Goal: Information Seeking & Learning: Learn about a topic

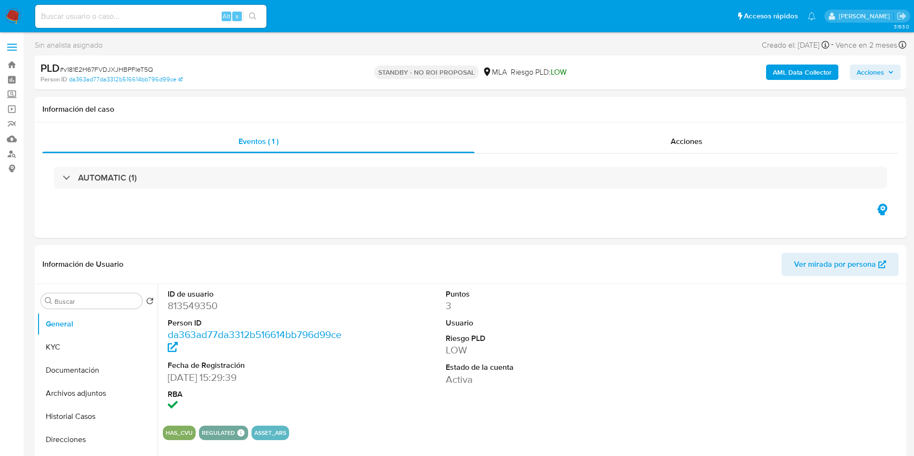
select select "10"
click at [129, 24] on div "Alt s" at bounding box center [150, 16] width 231 height 23
click at [136, 16] on input at bounding box center [150, 16] width 231 height 13
paste input "0eY2n0mVDLiekjrebWAVyOQw"
type input "0eY2n0mVDLiekjrebWAVyOQw"
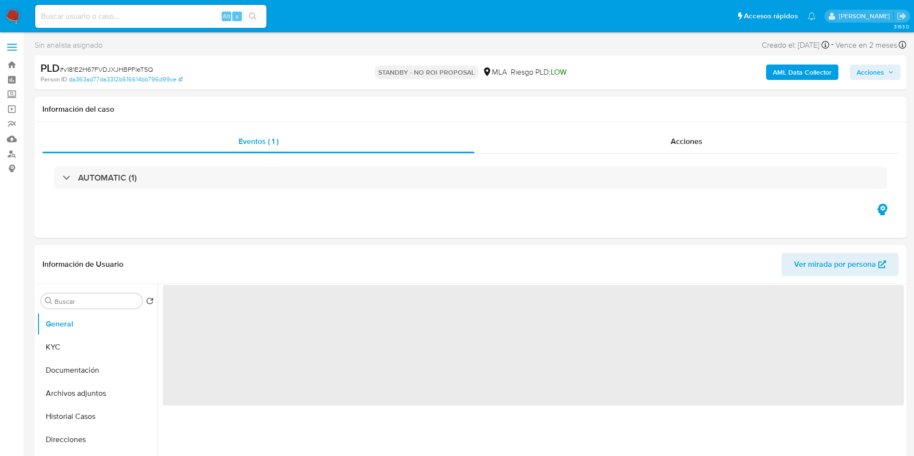
select select "10"
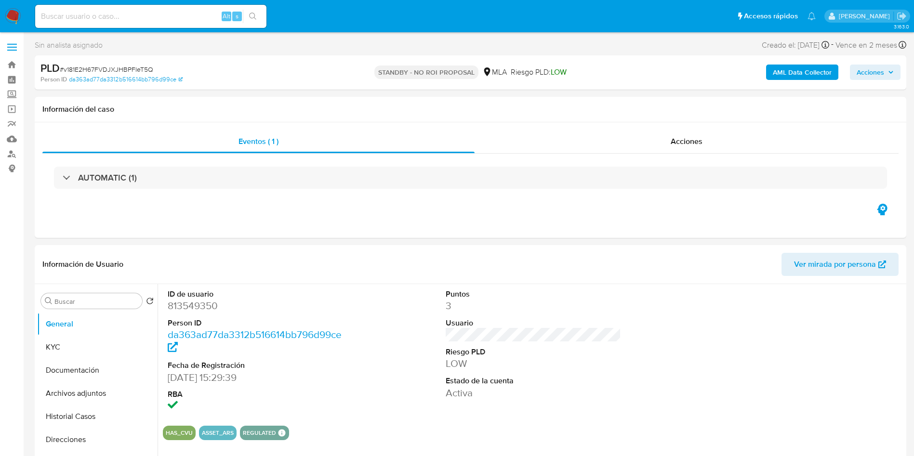
click at [182, 7] on div "Alt s" at bounding box center [150, 16] width 231 height 23
click at [194, 13] on input at bounding box center [150, 16] width 231 height 13
paste input "0eY2n0mVDLiekjrebWAVyOQw"
type input "0eY2n0mVDLiekjrebWAVyOQw"
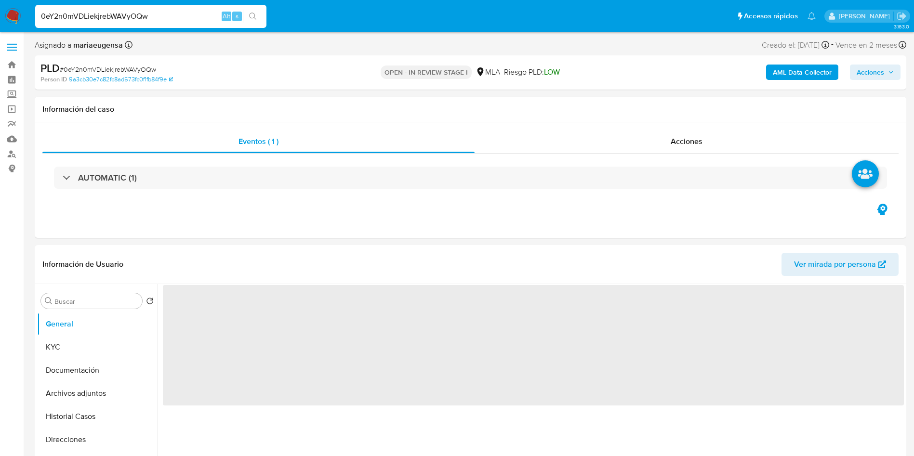
select select "10"
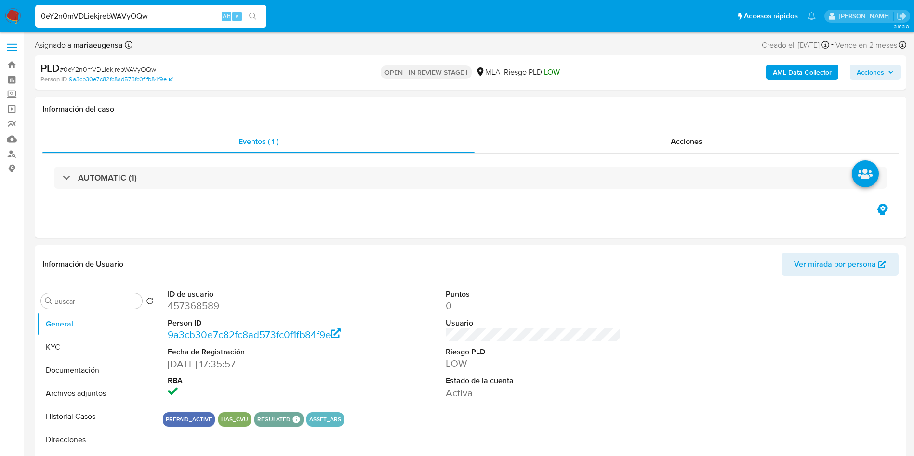
click at [175, 18] on input "0eY2n0mVDLiekjrebWAVyOQw" at bounding box center [150, 16] width 231 height 13
paste input "cb6lgMg3FQHyywNcyAGfvMyT"
type input "cb6lgMg3FQHyywNcyAGfvMyT"
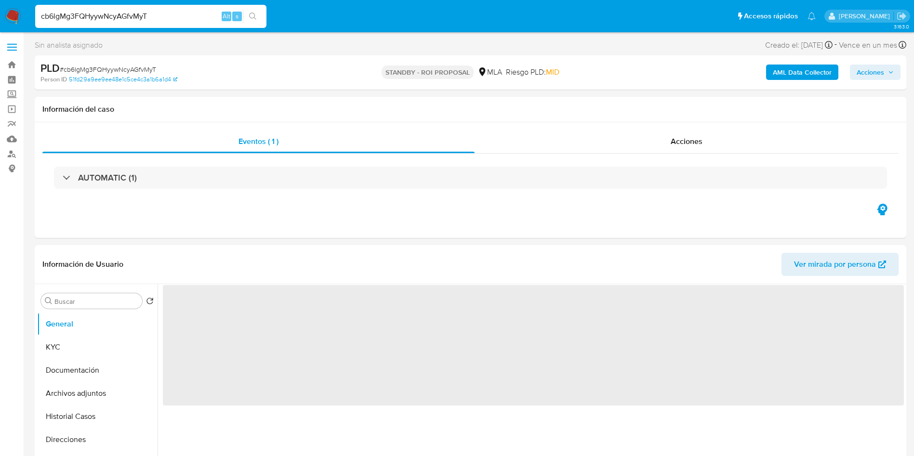
select select "10"
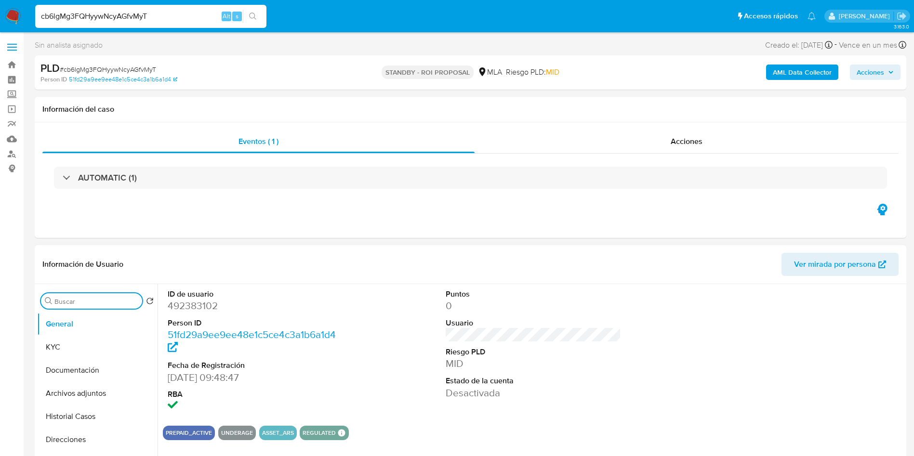
click at [96, 302] on input "Buscar" at bounding box center [96, 301] width 84 height 9
type input "arc"
click at [91, 337] on button "Archivos adjuntos" at bounding box center [97, 347] width 120 height 23
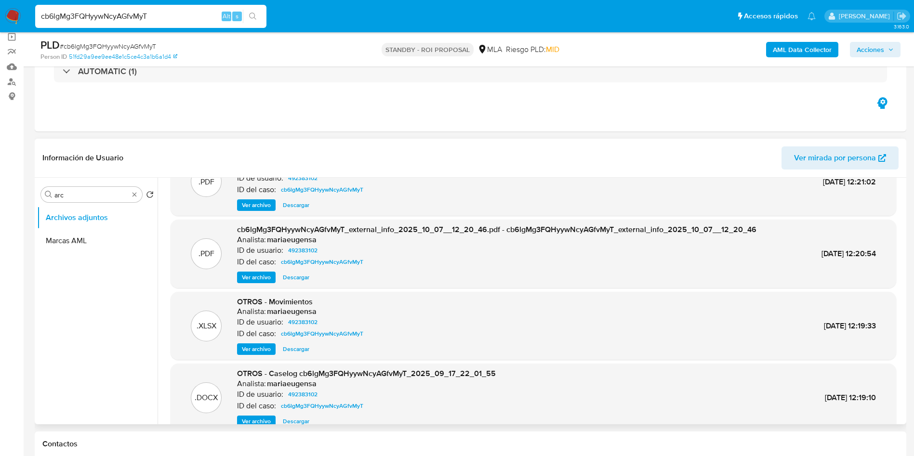
scroll to position [54, 0]
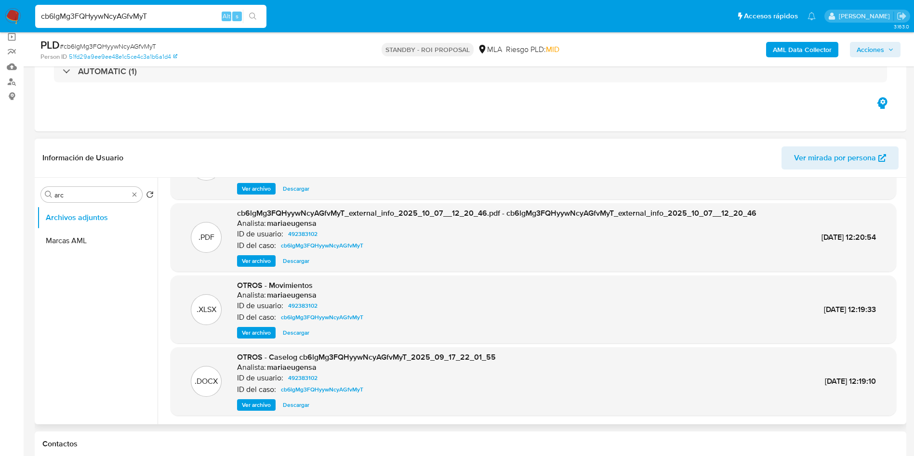
click at [304, 409] on span "Descargar" at bounding box center [296, 405] width 27 height 10
click at [15, 12] on img at bounding box center [13, 16] width 16 height 16
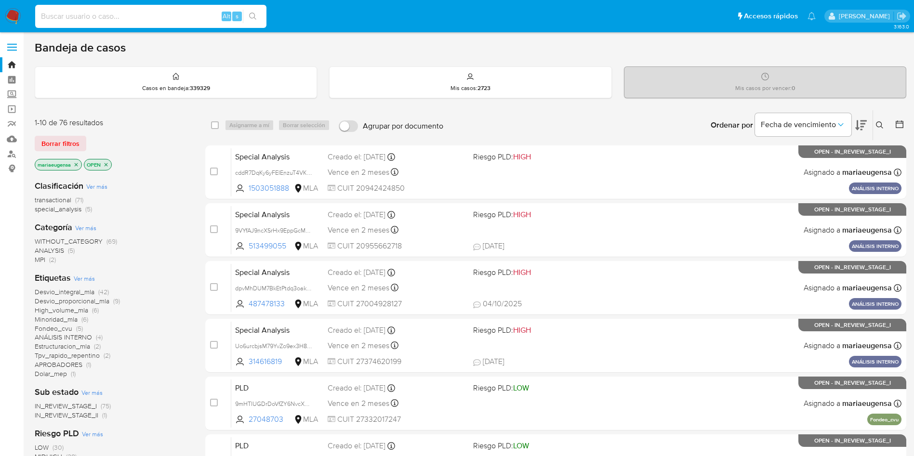
click at [108, 18] on input at bounding box center [150, 16] width 231 height 13
paste input "646904388"
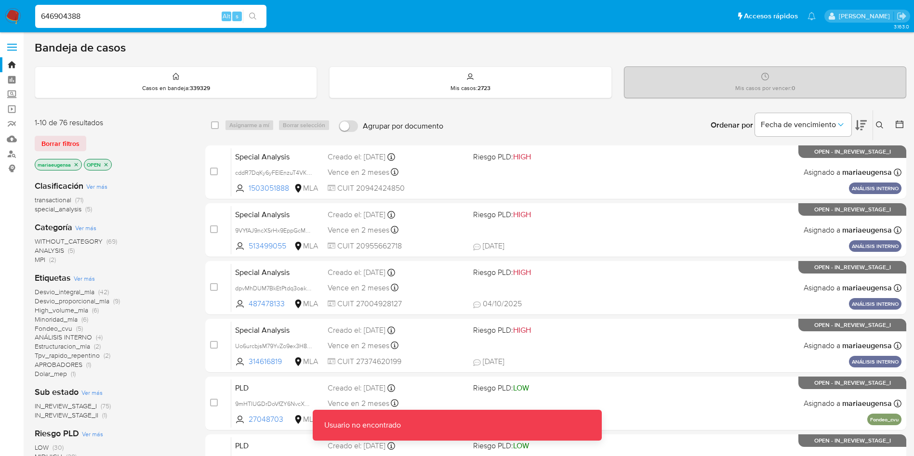
click at [104, 21] on input "646904388" at bounding box center [150, 16] width 231 height 13
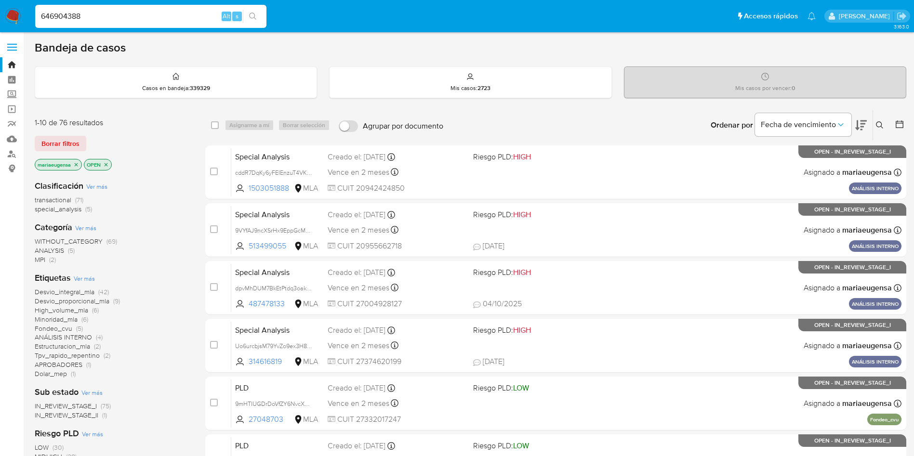
click at [146, 8] on div "646904388 Alt s" at bounding box center [150, 16] width 231 height 23
click at [145, 12] on input "646904388" at bounding box center [150, 16] width 231 height 13
click at [96, 13] on input "646904388" at bounding box center [150, 16] width 231 height 13
paste input
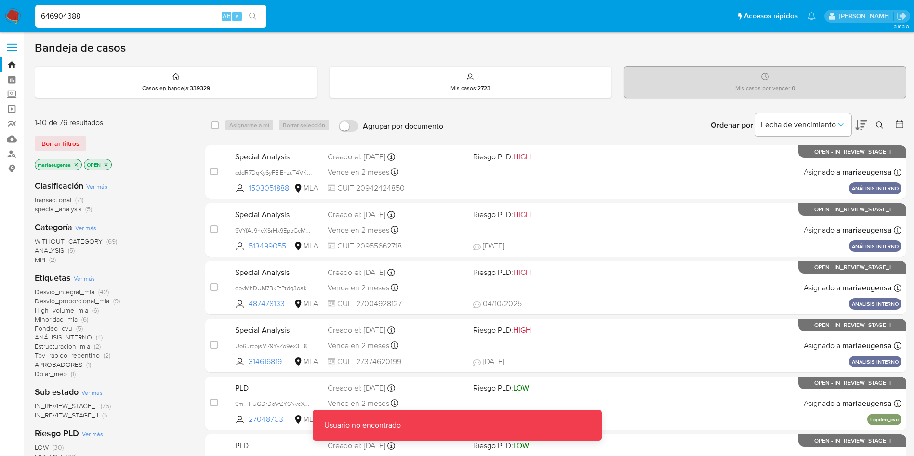
click at [98, 17] on input "646904388" at bounding box center [150, 16] width 231 height 13
click at [155, 16] on input "646904388" at bounding box center [150, 16] width 231 height 13
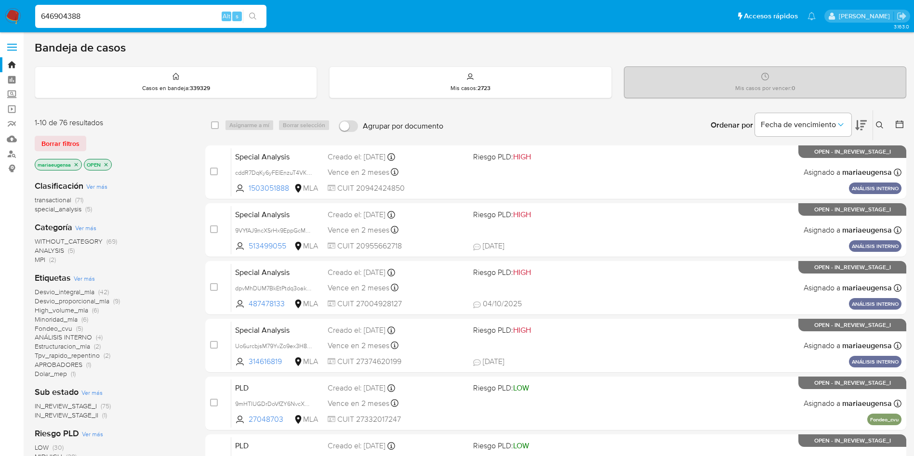
click at [98, 13] on input "646904388" at bounding box center [150, 16] width 231 height 13
click at [98, 14] on input "646904388" at bounding box center [150, 16] width 231 height 13
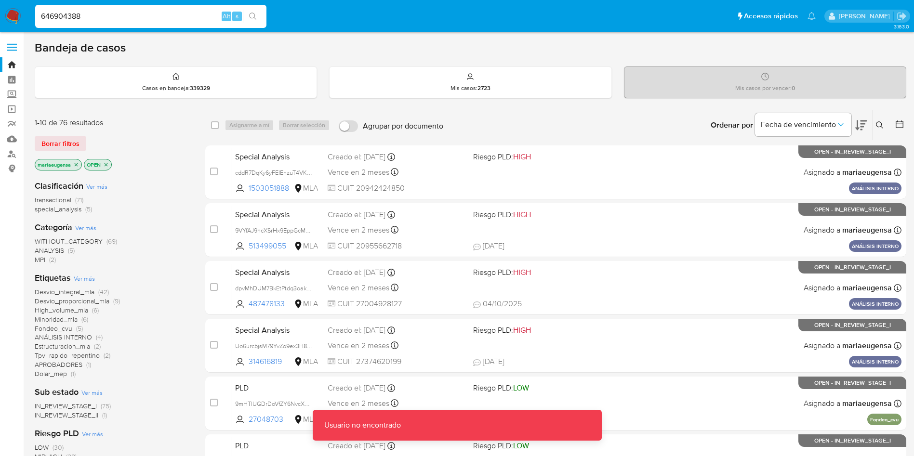
click at [98, 13] on input "646904388" at bounding box center [150, 16] width 231 height 13
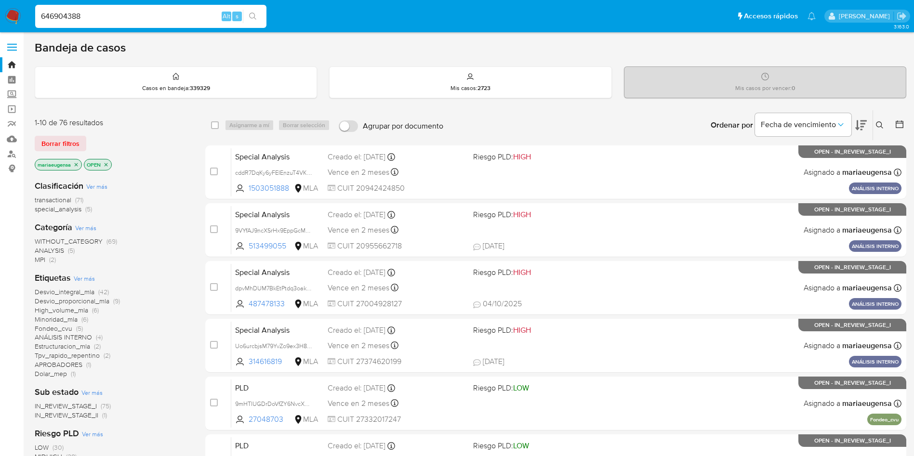
click at [119, 18] on input "646904388" at bounding box center [150, 16] width 231 height 13
paste input "345087493"
type input "345087493"
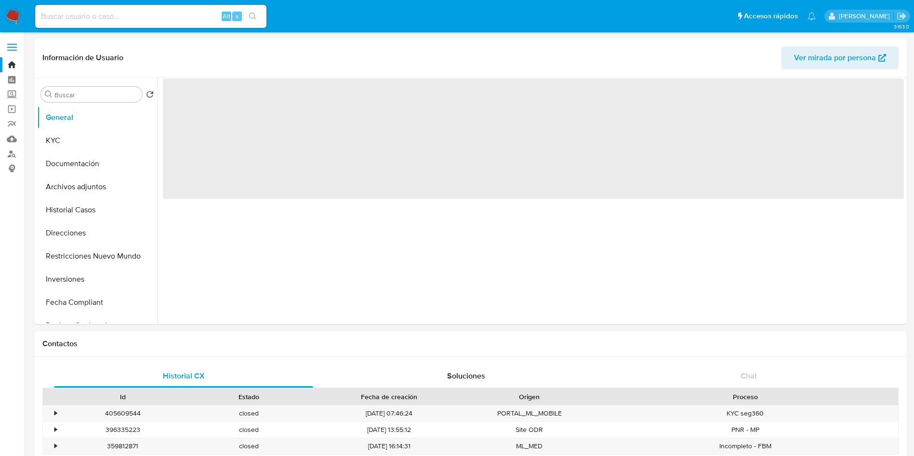
select select "10"
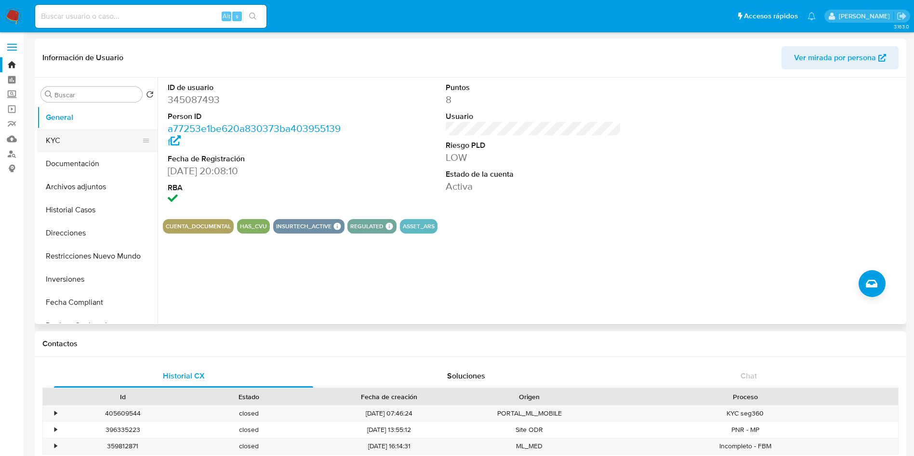
click at [96, 129] on button "KYC" at bounding box center [93, 140] width 113 height 23
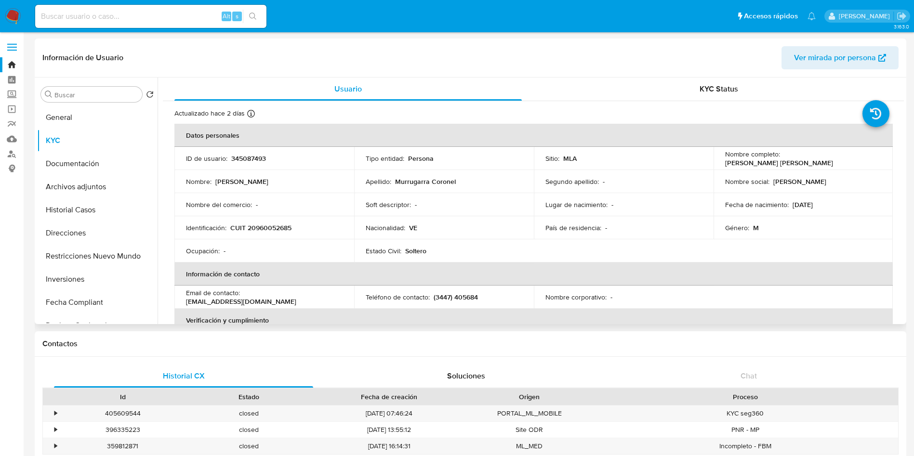
click at [275, 228] on p "CUIT 20960052685" at bounding box center [260, 228] width 61 height 9
copy p "20960052685"
click at [140, 19] on input at bounding box center [150, 16] width 231 height 13
paste input "78627432"
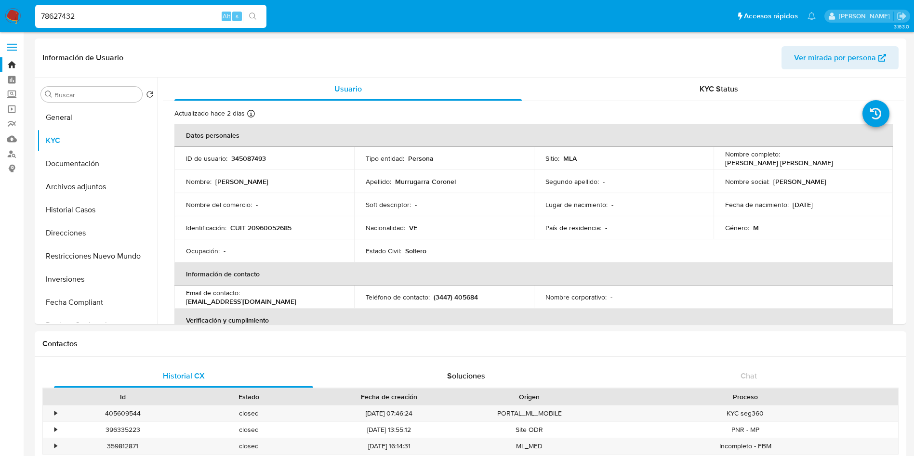
type input "78627432"
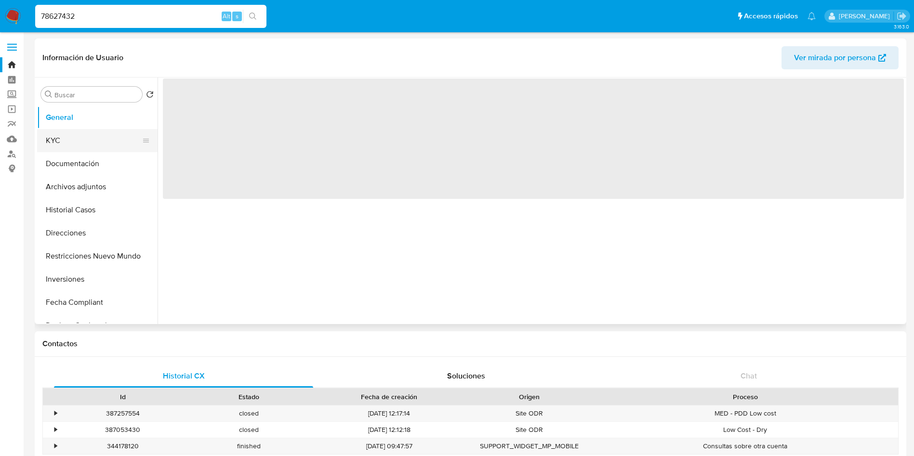
click at [121, 139] on button "KYC" at bounding box center [93, 140] width 113 height 23
select select "10"
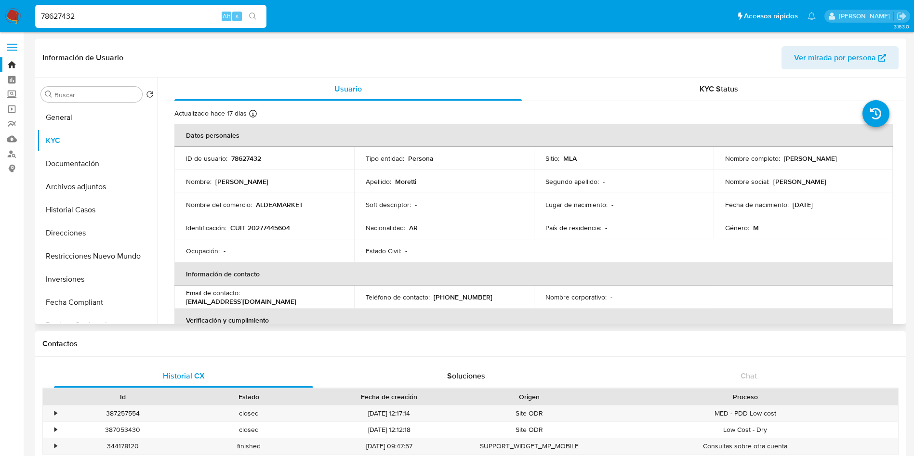
click at [256, 221] on td "Identificación : CUIT 20277445604" at bounding box center [264, 227] width 180 height 23
click at [263, 232] on p "CUIT 20277445604" at bounding box center [260, 228] width 60 height 9
copy p "20277445604"
click at [139, 16] on input "78627432" at bounding box center [150, 16] width 231 height 13
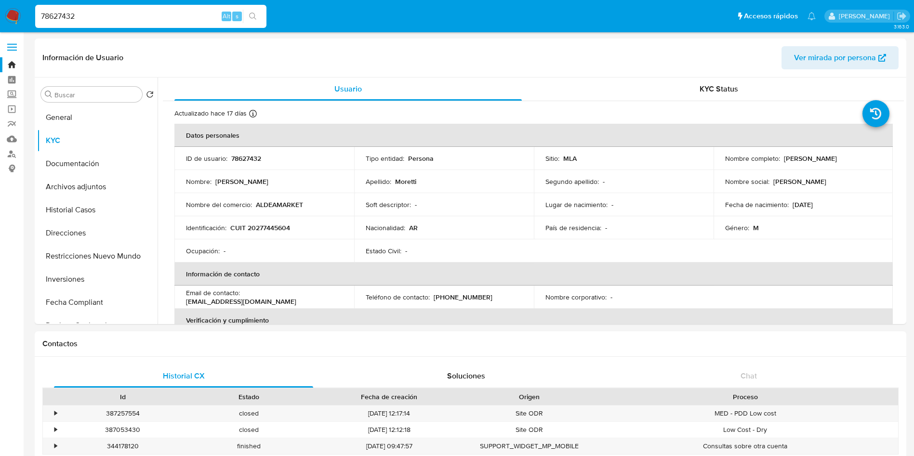
click at [138, 16] on input "78627432" at bounding box center [150, 16] width 231 height 13
paste input "345087493"
type input "345087493"
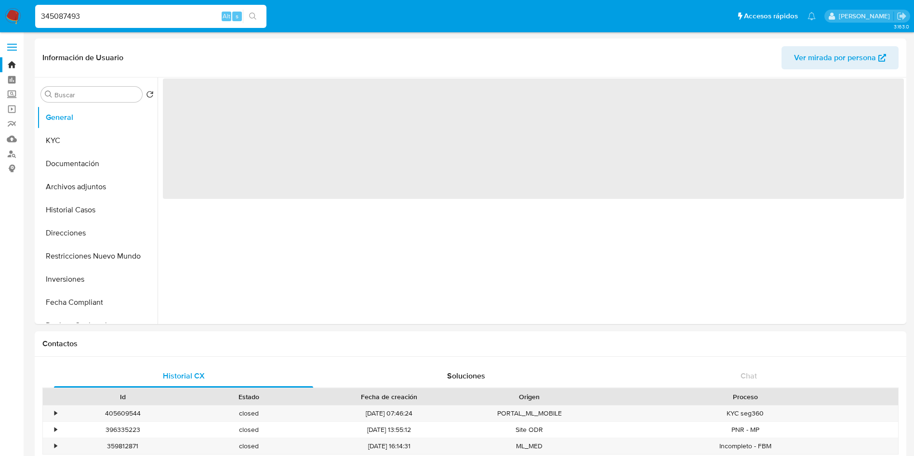
select select "10"
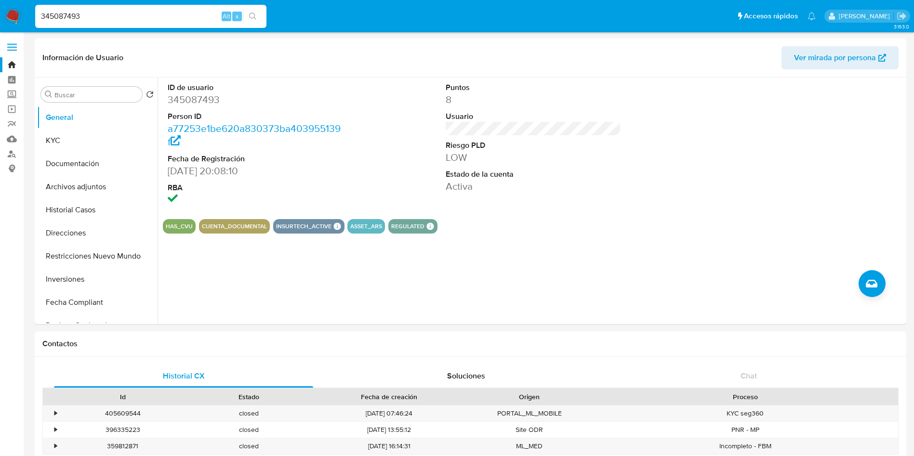
click at [160, 12] on input "345087493" at bounding box center [150, 16] width 231 height 13
click at [159, 12] on input "345087493" at bounding box center [150, 16] width 231 height 13
paste input "1924076685"
type input "1924076685"
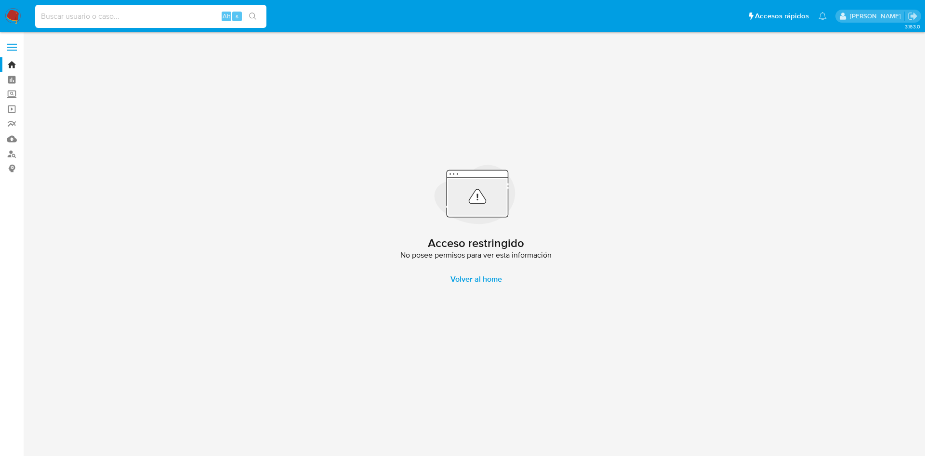
click at [100, 15] on input at bounding box center [150, 16] width 231 height 13
paste input "1924076685"
click at [134, 16] on input "1924076685" at bounding box center [150, 16] width 231 height 13
paste input "705358176"
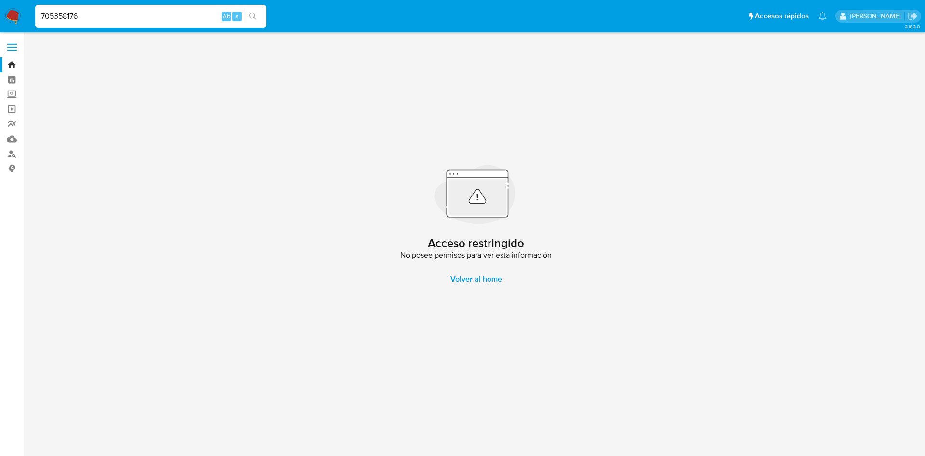
type input "705358176"
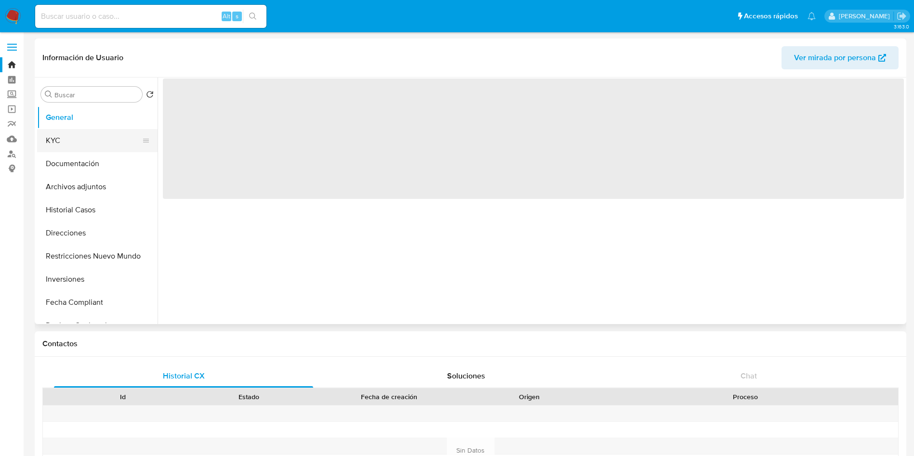
click at [92, 135] on button "KYC" at bounding box center [93, 140] width 113 height 23
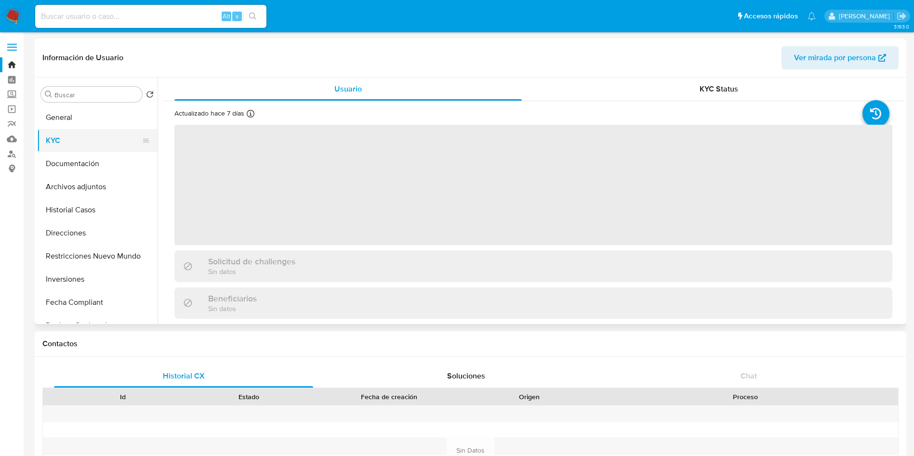
select select "10"
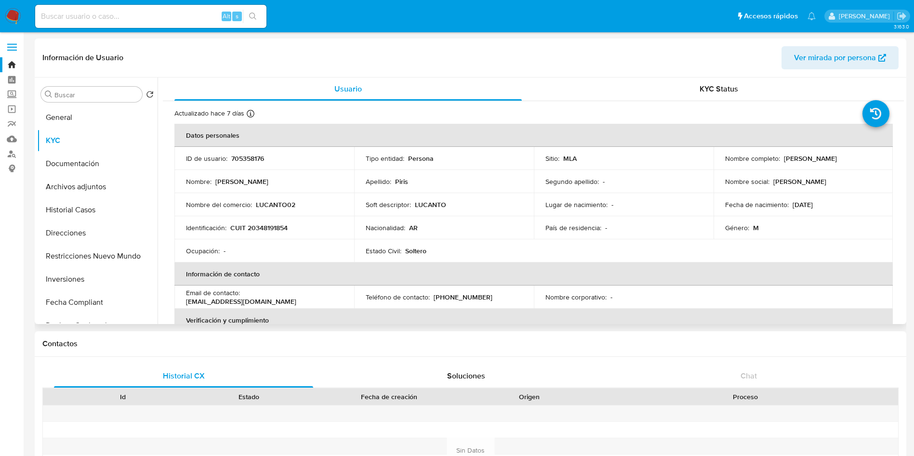
click at [282, 225] on p "CUIT 20348191854" at bounding box center [258, 228] width 57 height 9
copy p "20348191854"
click at [111, 22] on input at bounding box center [150, 16] width 231 height 13
paste input "1954531746"
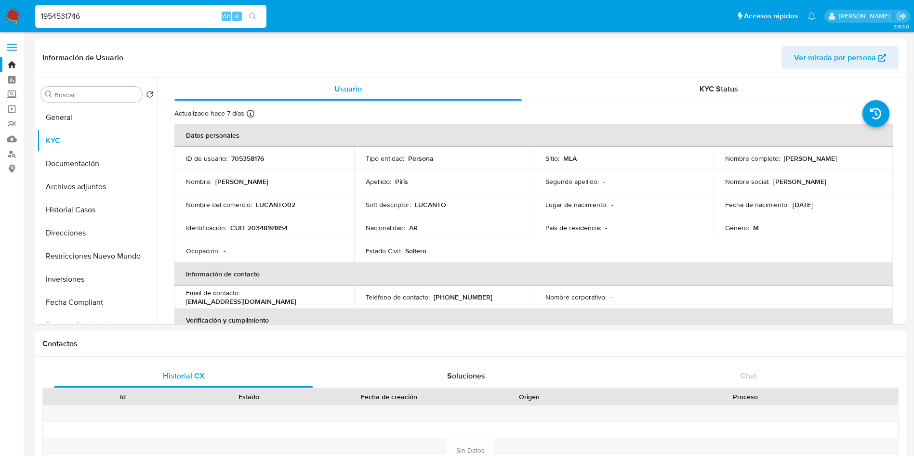
type input "1954531746"
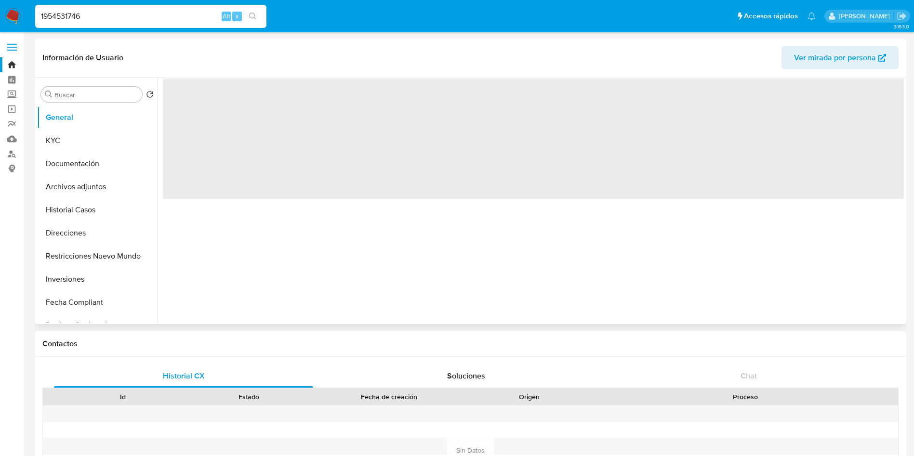
select select "10"
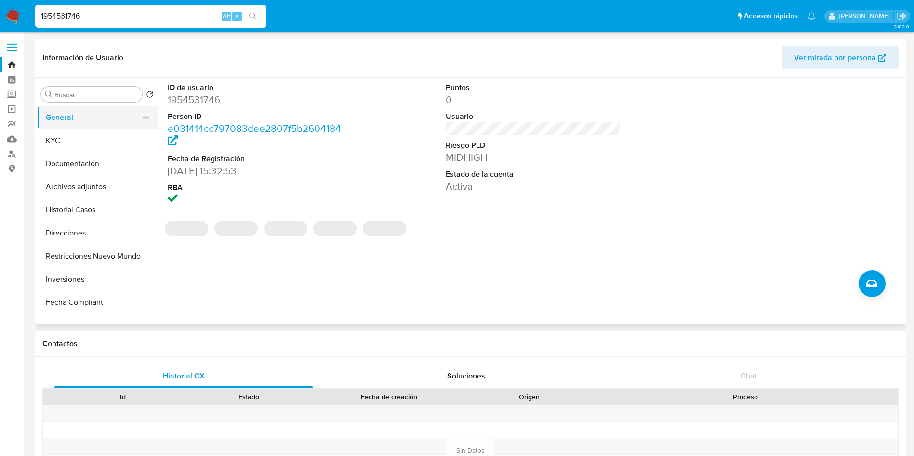
click at [113, 120] on button "General" at bounding box center [93, 117] width 113 height 23
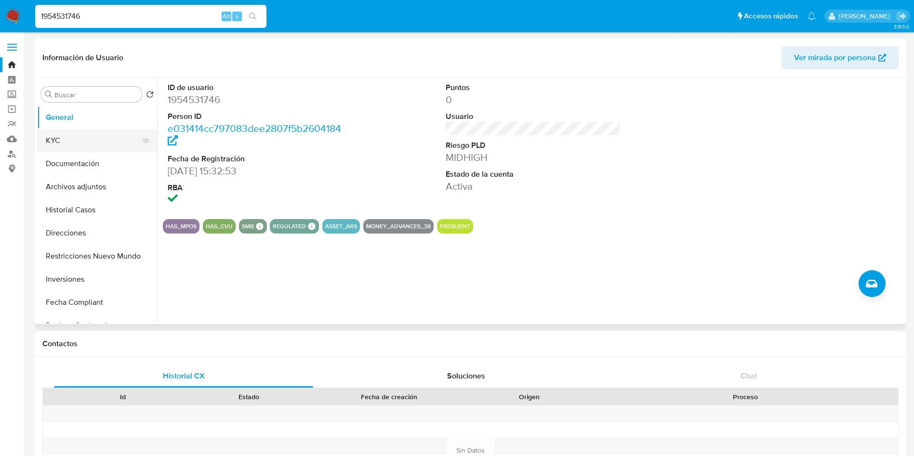
click at [110, 130] on button "KYC" at bounding box center [93, 140] width 113 height 23
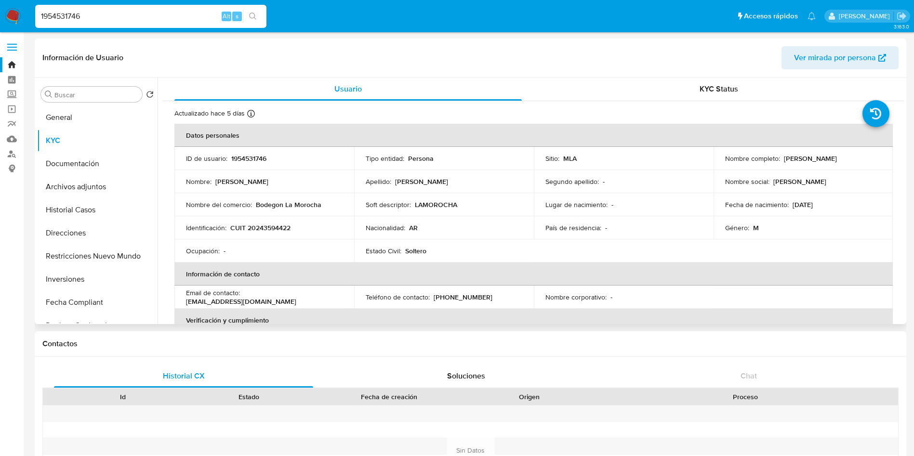
click at [279, 226] on p "CUIT 20243594422" at bounding box center [260, 228] width 60 height 9
copy p "20243594422"
click at [12, 18] on img at bounding box center [13, 16] width 16 height 16
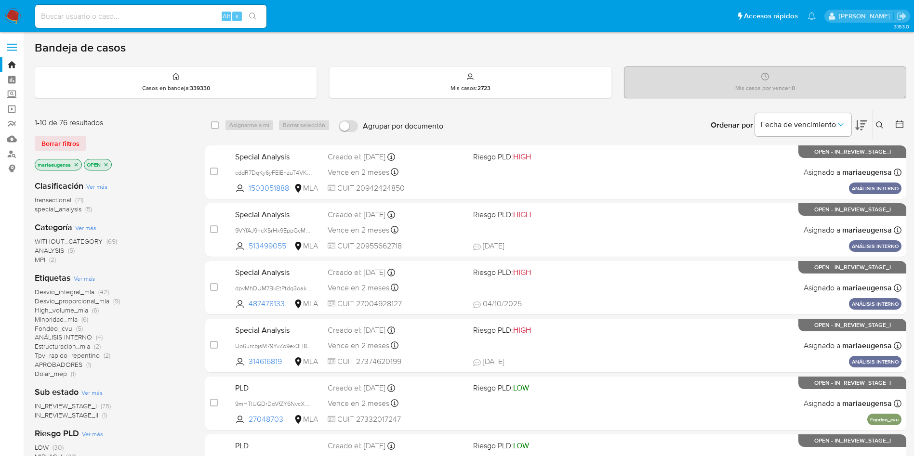
click at [146, 23] on div "Alt s" at bounding box center [150, 16] width 231 height 23
click at [153, 16] on input at bounding box center [150, 16] width 231 height 13
paste input "0eY2n0mVDLiekjrebWAVyOQw"
type input "0eY2n0mVDLiekjrebWAVyOQw"
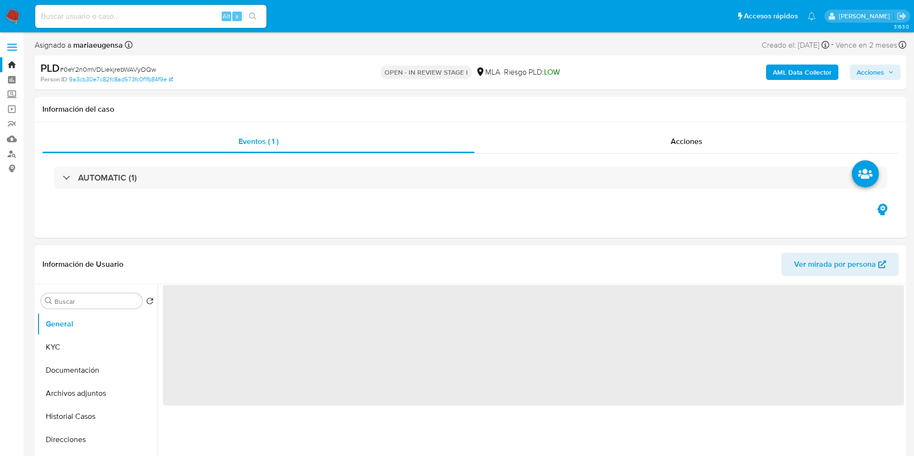
select select "10"
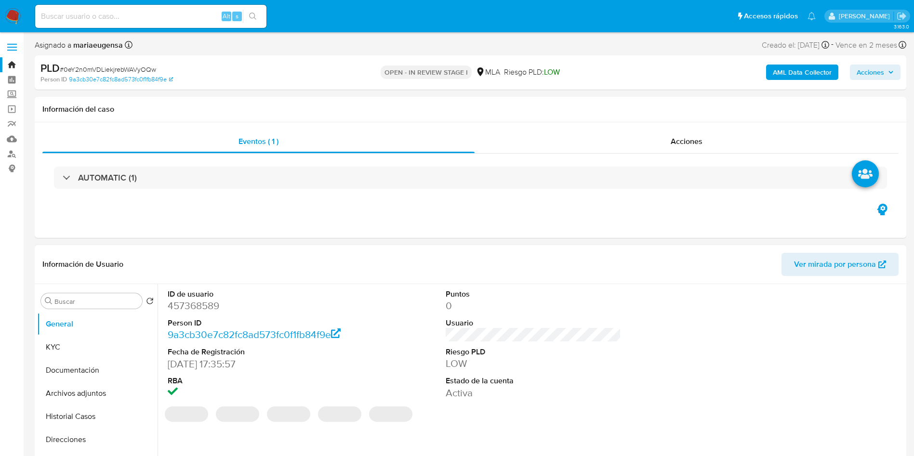
click at [210, 311] on dd "457368589" at bounding box center [256, 305] width 176 height 13
click at [210, 310] on dd "457368589" at bounding box center [256, 305] width 176 height 13
copy dd "457368589"
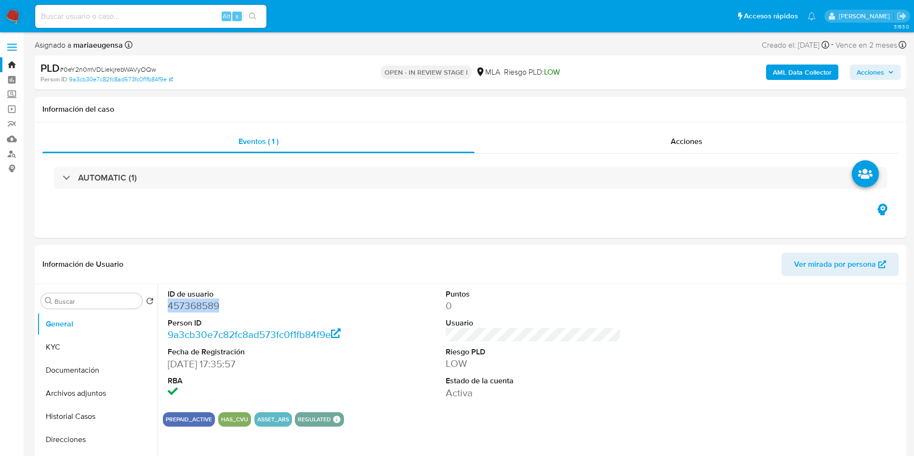
click at [778, 77] on b "AML Data Collector" at bounding box center [802, 72] width 59 height 15
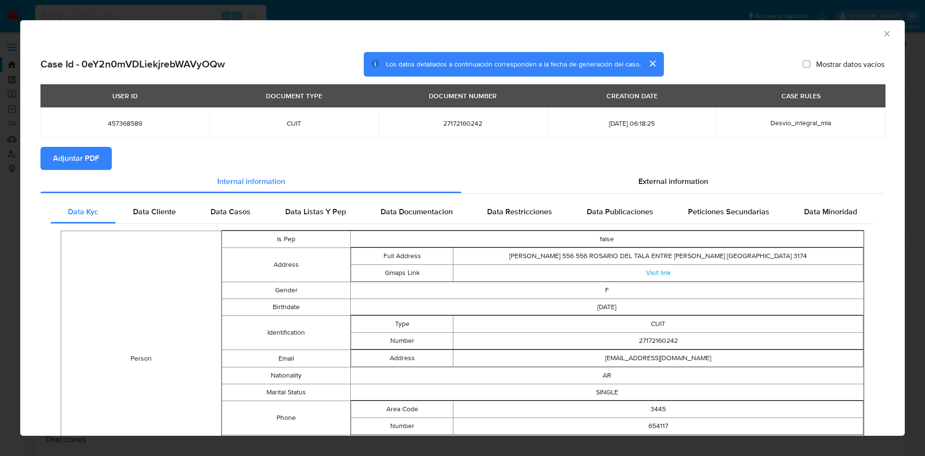
click at [80, 154] on span "Adjuntar PDF" at bounding box center [76, 158] width 46 height 21
drag, startPoint x: 876, startPoint y: 33, endPoint x: 559, endPoint y: 179, distance: 348.8
click at [617, 170] on div "AML Data Collector Case Id - 0eY2n0mVDLiekjrebWAVyOQw Los datos detallados a co…" at bounding box center [462, 228] width 885 height 416
click at [93, 150] on span "Adjuntar PDF" at bounding box center [76, 158] width 46 height 21
click at [882, 34] on icon "Cerrar ventana" at bounding box center [887, 34] width 10 height 10
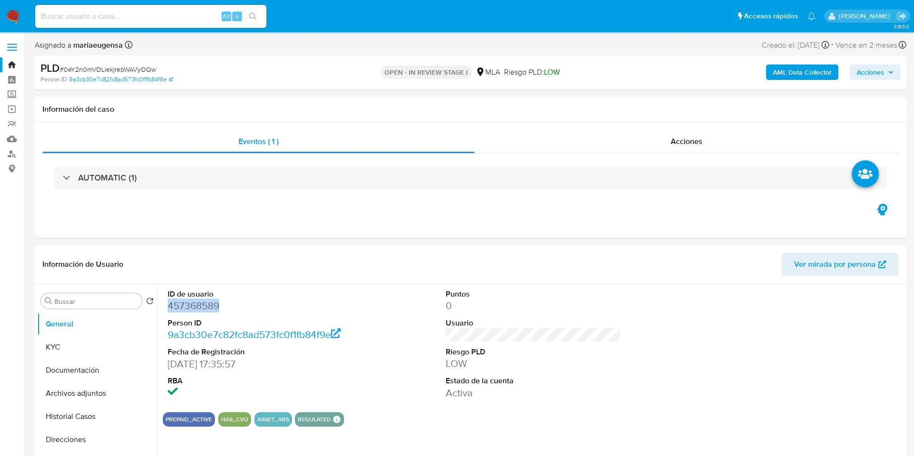
click at [178, 305] on dd "457368589" at bounding box center [256, 305] width 176 height 13
copy dd "457368589"
click at [76, 424] on button "Historial Casos" at bounding box center [93, 416] width 113 height 23
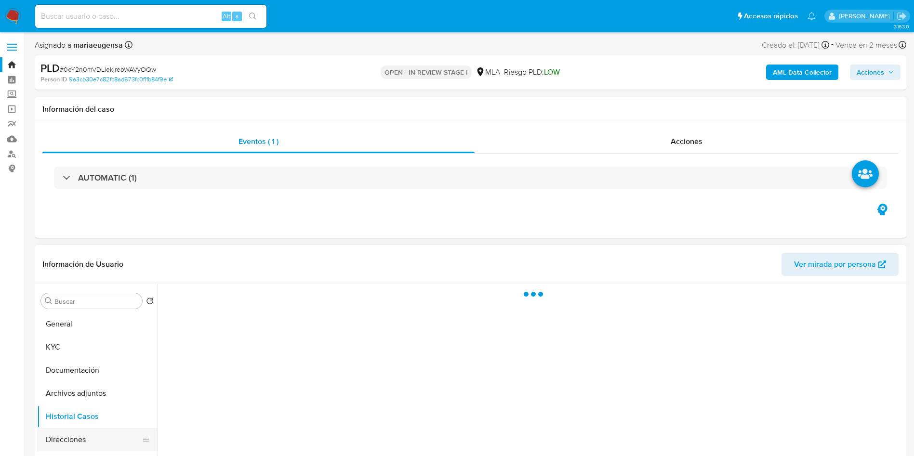
drag, startPoint x: 63, startPoint y: 446, endPoint x: 81, endPoint y: 433, distance: 22.4
click at [66, 442] on button "Direcciones" at bounding box center [93, 439] width 113 height 23
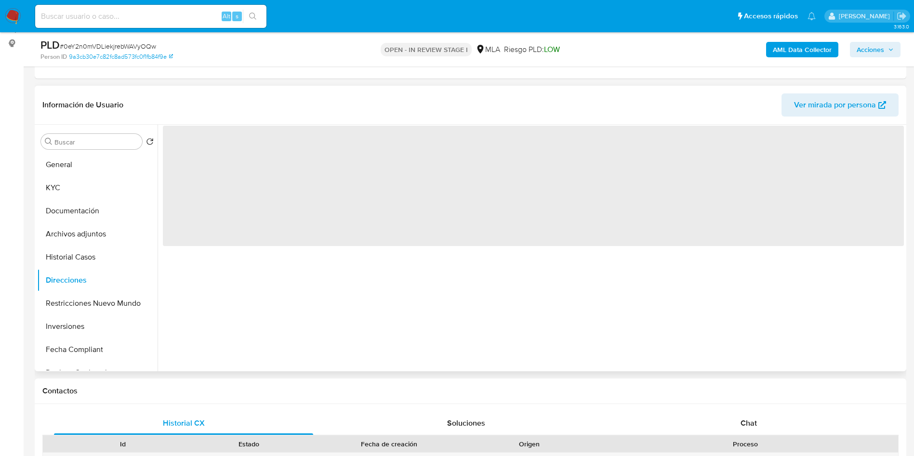
scroll to position [131, 0]
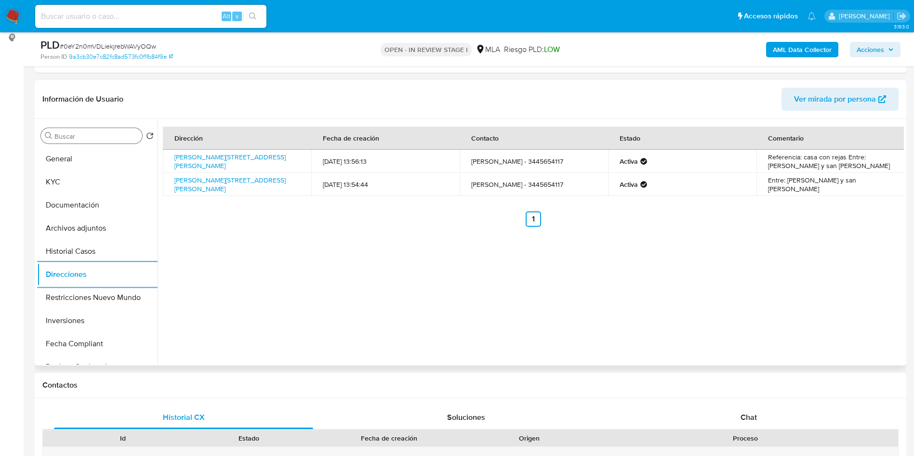
click at [74, 144] on div "Buscar Volver al orden por defecto General KYC Documentación Archivos adjuntos …" at bounding box center [97, 242] width 120 height 245
click at [84, 129] on div "Buscar" at bounding box center [91, 135] width 101 height 15
click at [80, 143] on div "Buscar Volver al orden por defecto General KYC Documentación Archivos adjuntos …" at bounding box center [97, 242] width 120 height 245
click at [82, 139] on input "Buscar" at bounding box center [96, 136] width 84 height 9
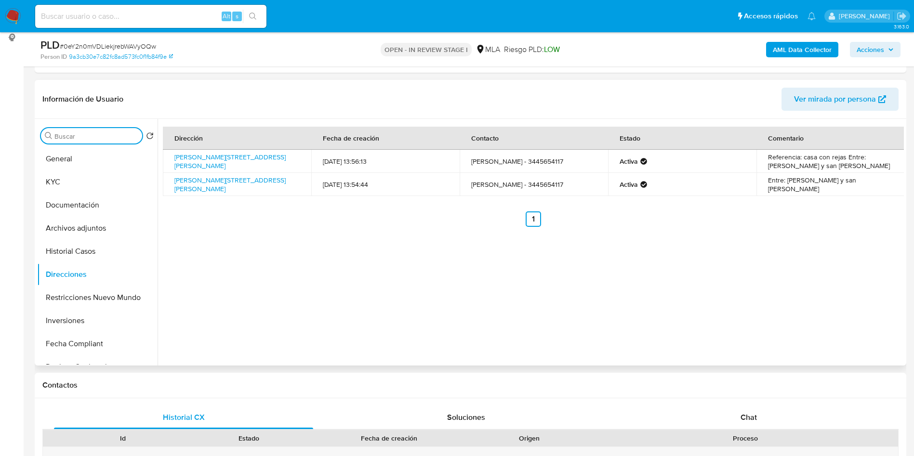
click at [82, 139] on input "Buscar" at bounding box center [96, 136] width 84 height 9
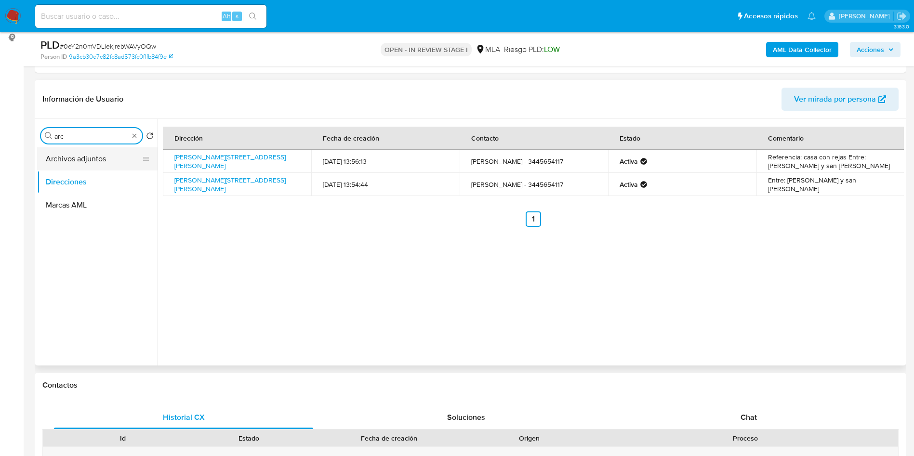
type input "arc"
click at [82, 159] on button "Archivos adjuntos" at bounding box center [93, 158] width 113 height 23
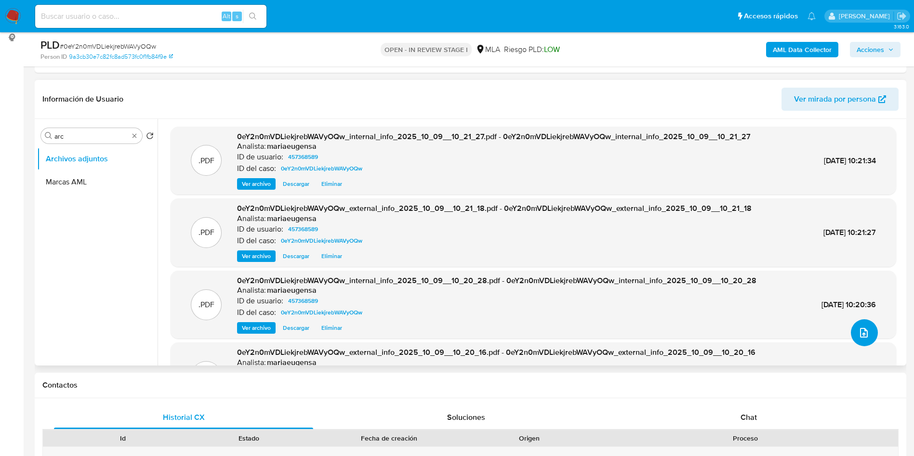
click at [863, 333] on icon "upload-file" at bounding box center [864, 333] width 12 height 12
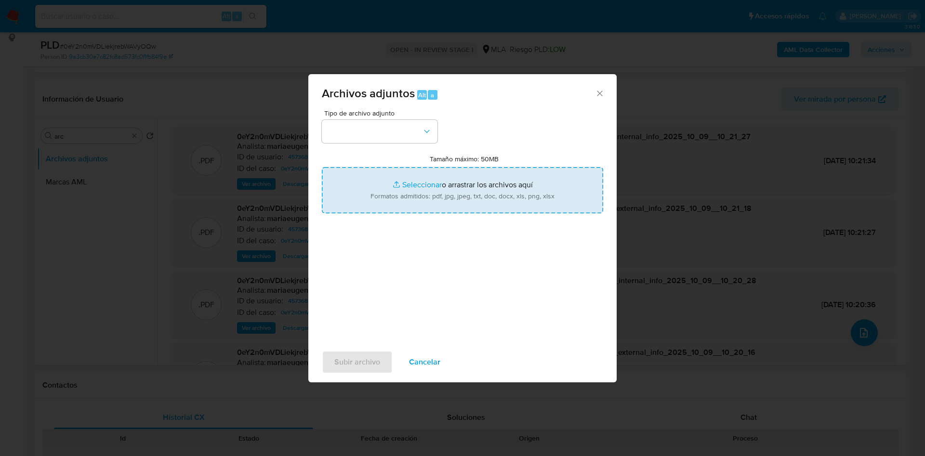
click at [462, 169] on input "Tamaño máximo: 50MB Seleccionar archivos" at bounding box center [462, 190] width 281 height 46
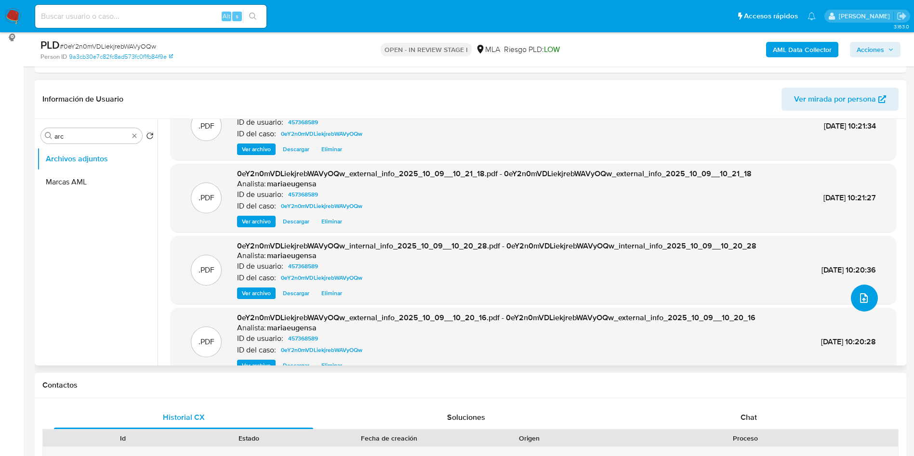
scroll to position [54, 0]
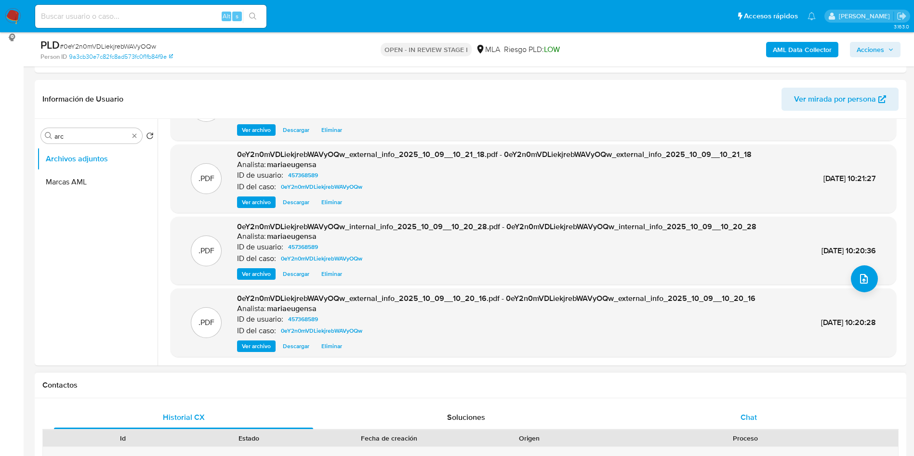
click at [724, 407] on div "Chat" at bounding box center [748, 417] width 259 height 23
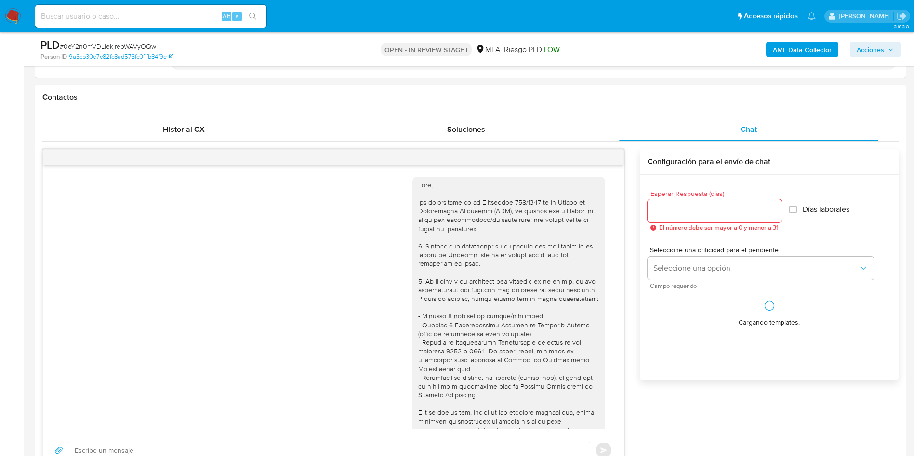
scroll to position [494, 0]
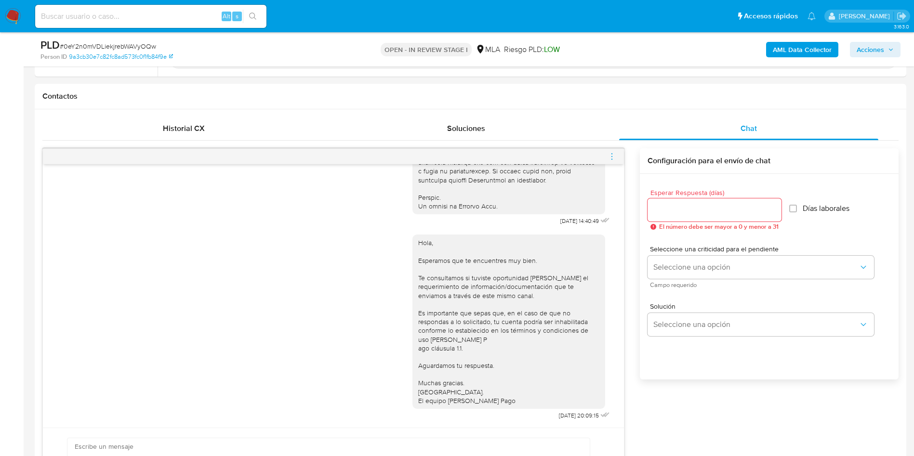
click at [613, 152] on icon "menu-action" at bounding box center [612, 156] width 9 height 9
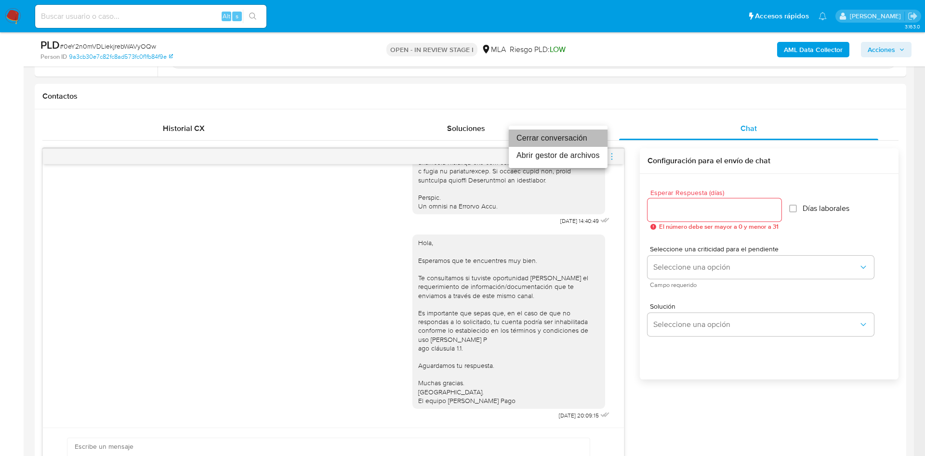
click at [576, 138] on li "Cerrar conversación" at bounding box center [558, 138] width 99 height 17
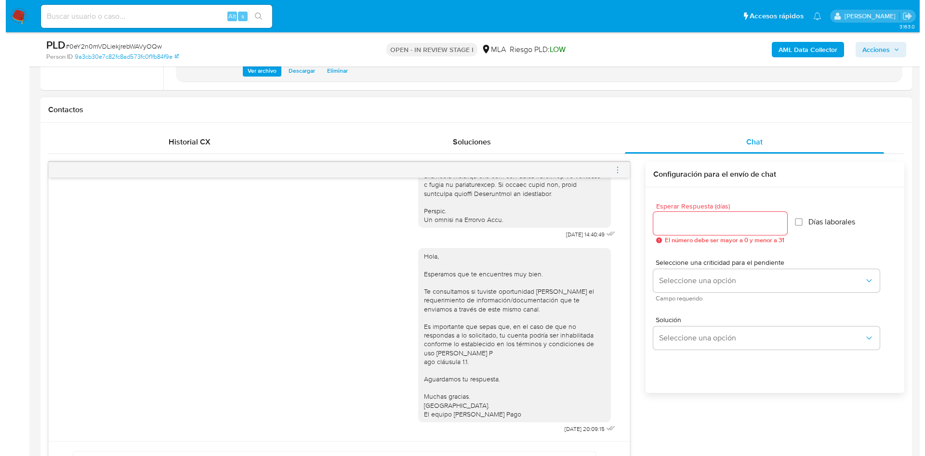
scroll to position [59, 0]
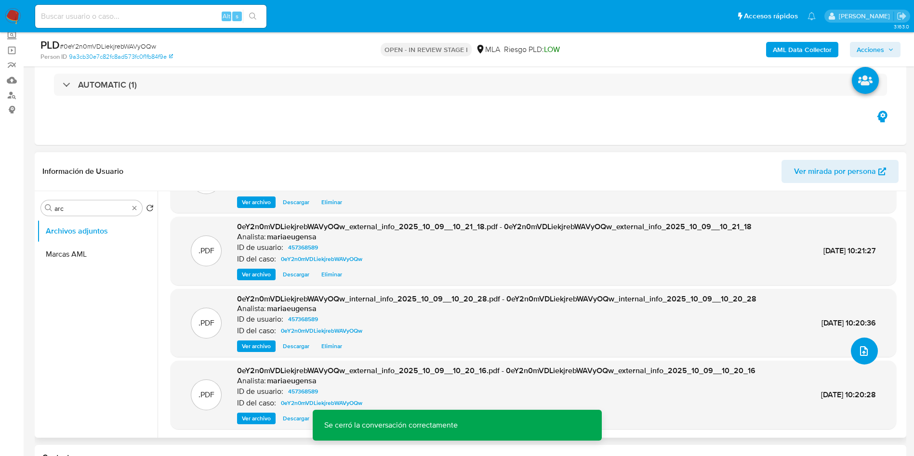
click at [854, 341] on button "upload-file" at bounding box center [864, 351] width 27 height 27
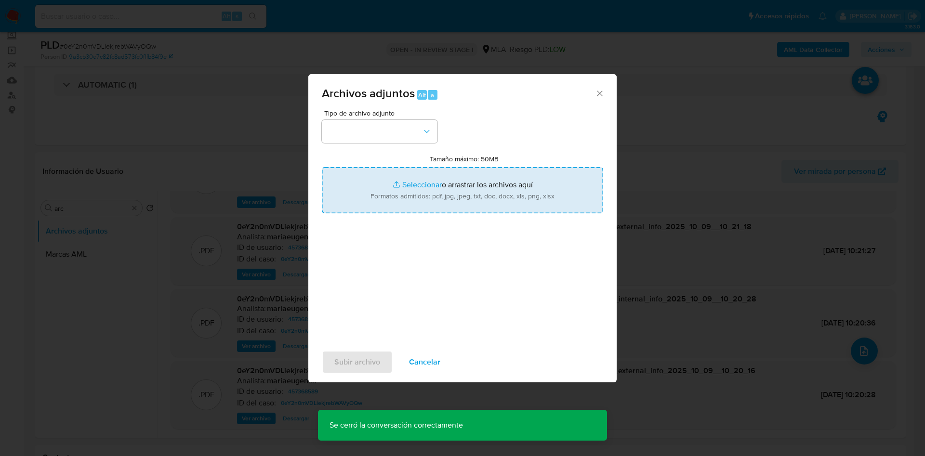
click at [420, 198] on input "Tamaño máximo: 50MB Seleccionar archivos" at bounding box center [462, 190] width 281 height 46
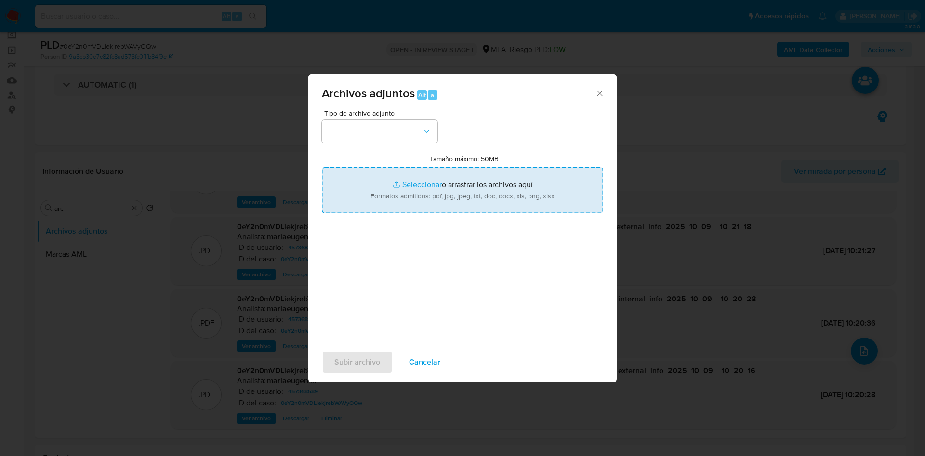
type input "C:\fakepath\Caselog 0eY2n0mVDLiekjrebWAVyOQw_2025_09_17_21_03_41 (1).docx"
drag, startPoint x: 492, startPoint y: 224, endPoint x: 458, endPoint y: 212, distance: 36.3
click at [492, 223] on icon "Eliminar Movimientos.xlsx" at bounding box center [490, 225] width 8 height 8
click at [439, 193] on input "Tamaño máximo: 50MB Seleccionar archivos" at bounding box center [462, 190] width 281 height 46
type input "C:\fakepath\Movimientos.xlsx"
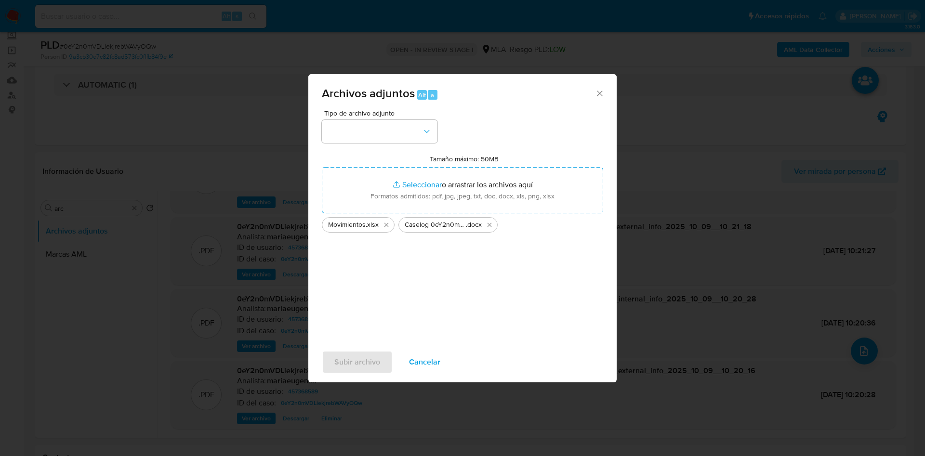
click at [346, 145] on div "Tipo de archivo adjunto Tamaño máximo: 50MB Seleccionar archivos Seleccionar o …" at bounding box center [462, 223] width 281 height 227
click at [352, 135] on button "button" at bounding box center [380, 131] width 116 height 23
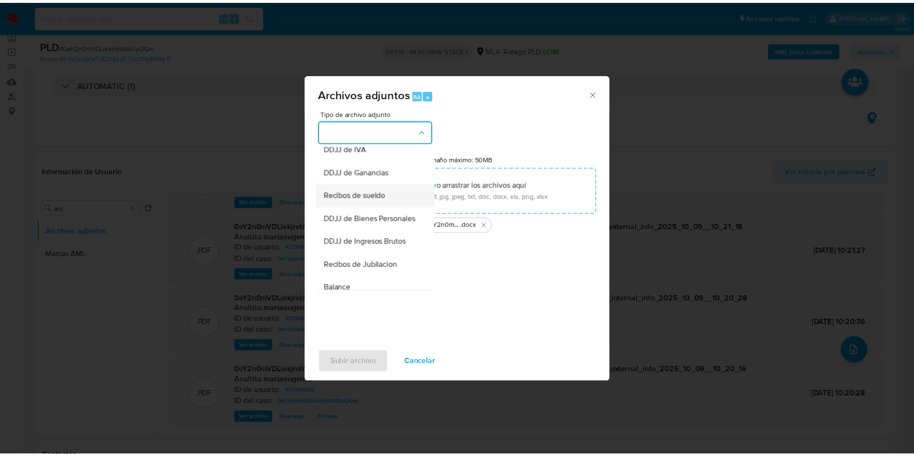
scroll to position [72, 0]
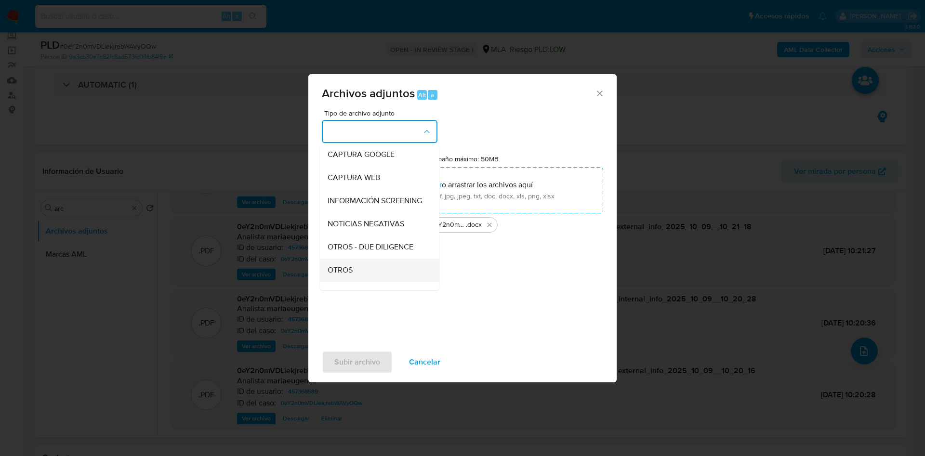
click at [343, 274] on span "OTROS" at bounding box center [340, 271] width 25 height 10
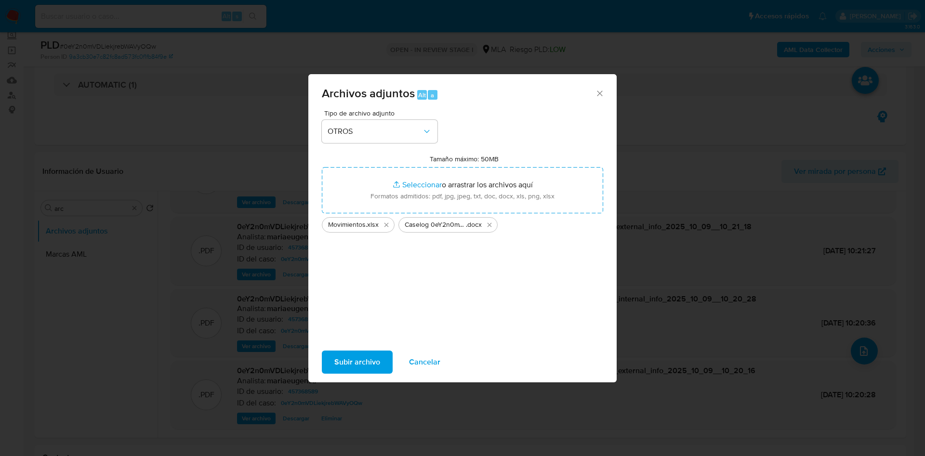
click at [345, 353] on span "Subir archivo" at bounding box center [357, 362] width 46 height 21
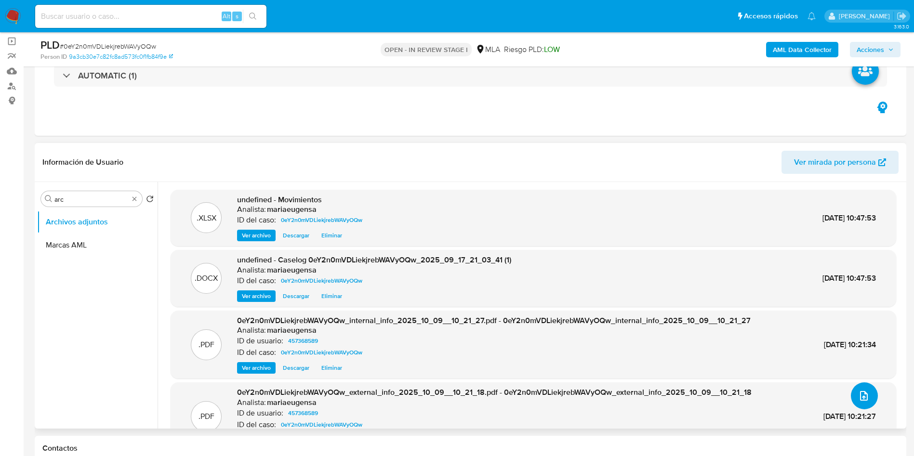
scroll to position [59, 0]
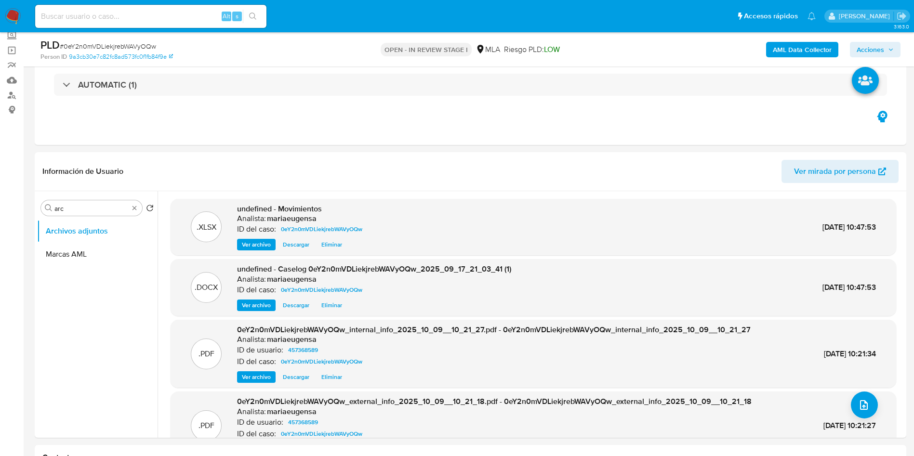
click at [872, 48] on span "Acciones" at bounding box center [870, 49] width 27 height 15
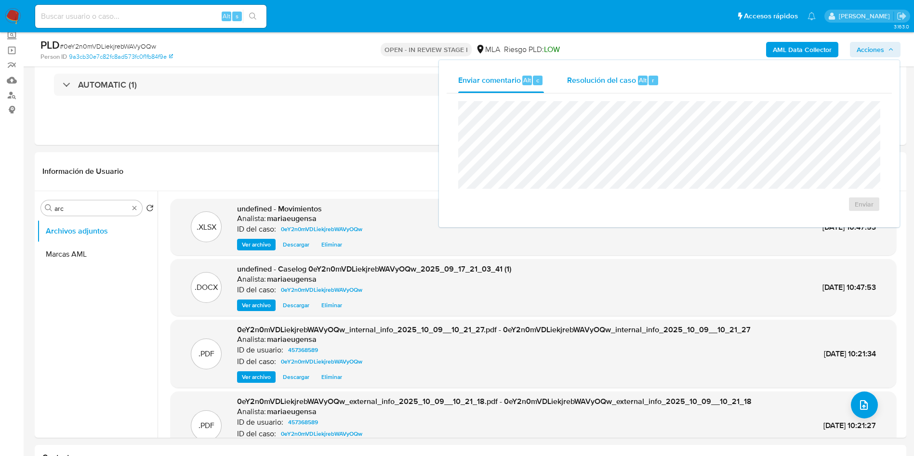
drag, startPoint x: 636, startPoint y: 70, endPoint x: 629, endPoint y: 91, distance: 21.8
click at [635, 70] on div "Resolución del caso Alt r" at bounding box center [613, 80] width 92 height 25
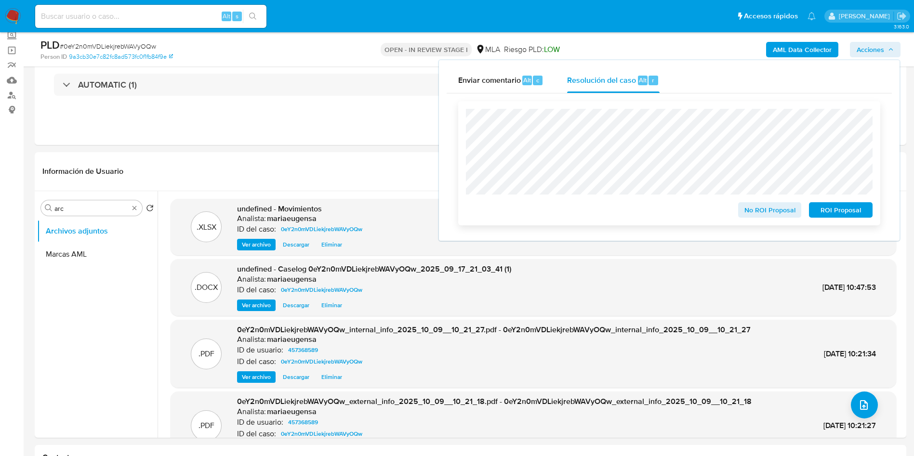
click at [757, 207] on span "No ROI Proposal" at bounding box center [770, 209] width 50 height 13
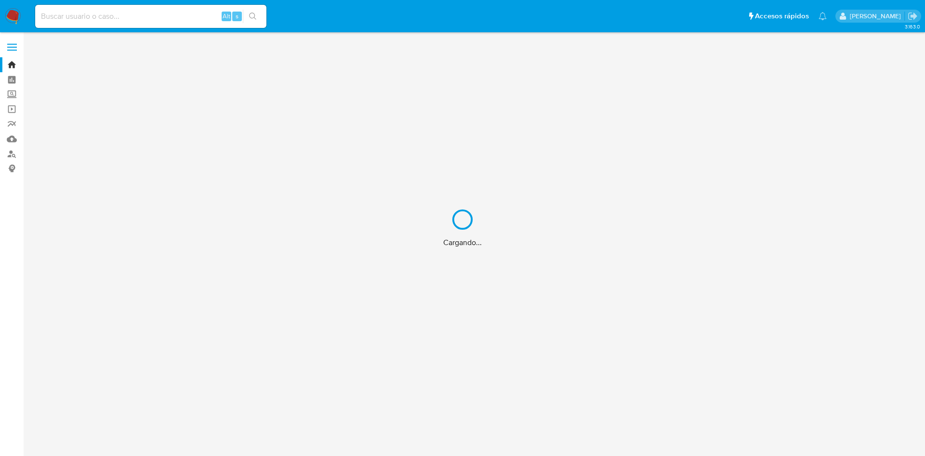
drag, startPoint x: 0, startPoint y: 0, endPoint x: 93, endPoint y: 19, distance: 94.9
click at [93, 19] on div "Cargando..." at bounding box center [462, 228] width 925 height 456
click at [99, 16] on div "Cargando..." at bounding box center [462, 228] width 925 height 456
click at [118, 16] on div "Cargando..." at bounding box center [462, 228] width 925 height 456
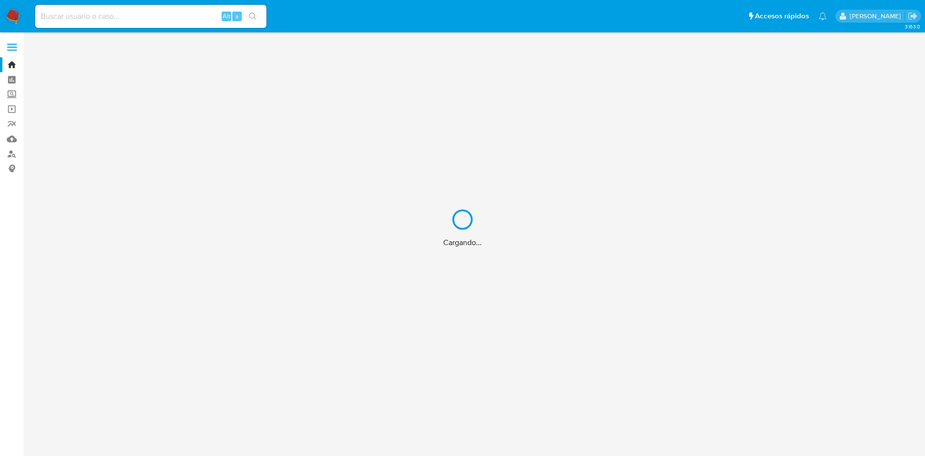
click at [124, 23] on div "Cargando..." at bounding box center [462, 228] width 925 height 456
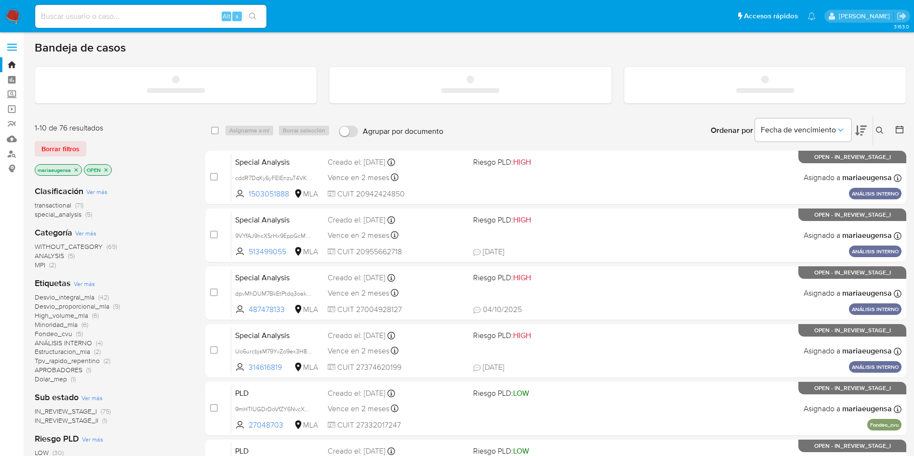
click at [143, 23] on div "Alt s" at bounding box center [150, 16] width 231 height 23
click at [153, 18] on input at bounding box center [150, 16] width 231 height 13
paste input "PEnhr6r5n5u2g8MYXI1IqDtb"
type input "PEnhr6r5n5u2g8MYXI1IqDtb"
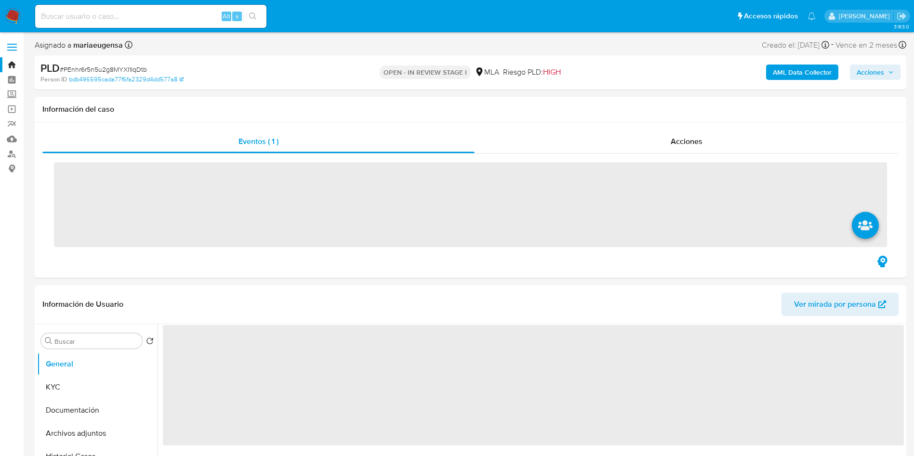
select select "10"
click at [83, 366] on button "General" at bounding box center [93, 364] width 113 height 23
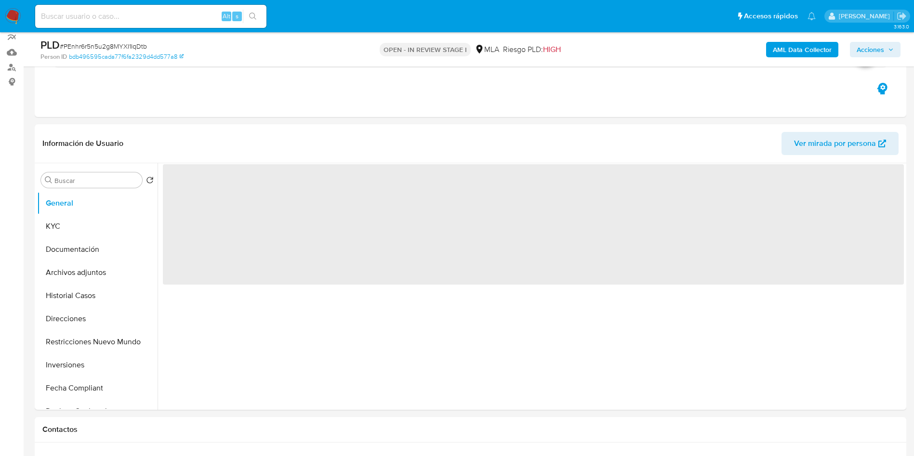
scroll to position [93, 0]
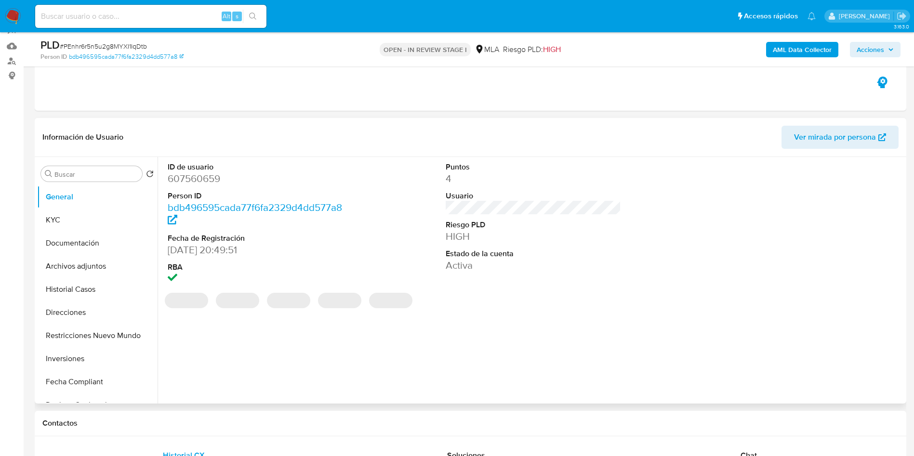
click at [202, 176] on dd "607560659" at bounding box center [256, 178] width 176 height 13
copy dd "607560659"
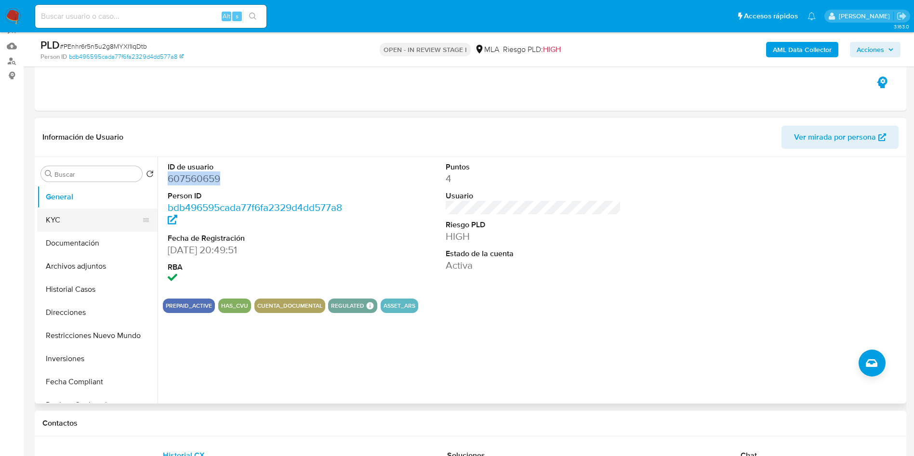
click at [114, 216] on button "KYC" at bounding box center [93, 220] width 113 height 23
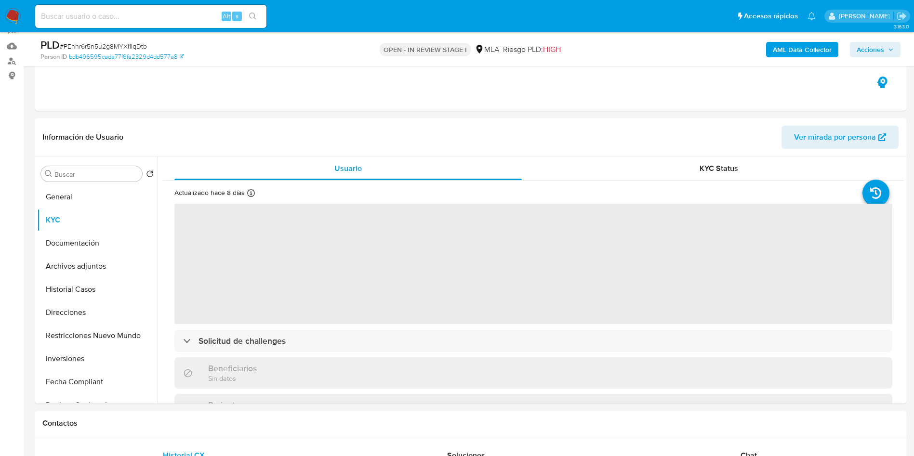
click at [115, 47] on span "# PEnhr6r5n5u2g8MYXI1IqDtb" at bounding box center [103, 46] width 87 height 10
click at [115, 46] on span "# PEnhr6r5n5u2g8MYXI1IqDtb" at bounding box center [103, 46] width 87 height 10
click at [142, 47] on span "# PEnhr6r5n5u2g8MYXI1IqDtb" at bounding box center [103, 46] width 87 height 10
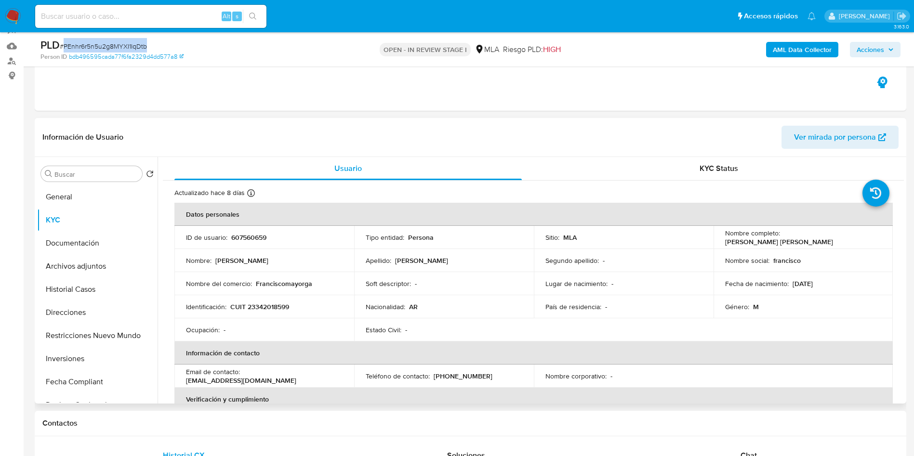
copy span "PEnhr6r5n5u2g8MYXI1IqDtb"
click at [100, 199] on button "General" at bounding box center [93, 197] width 113 height 23
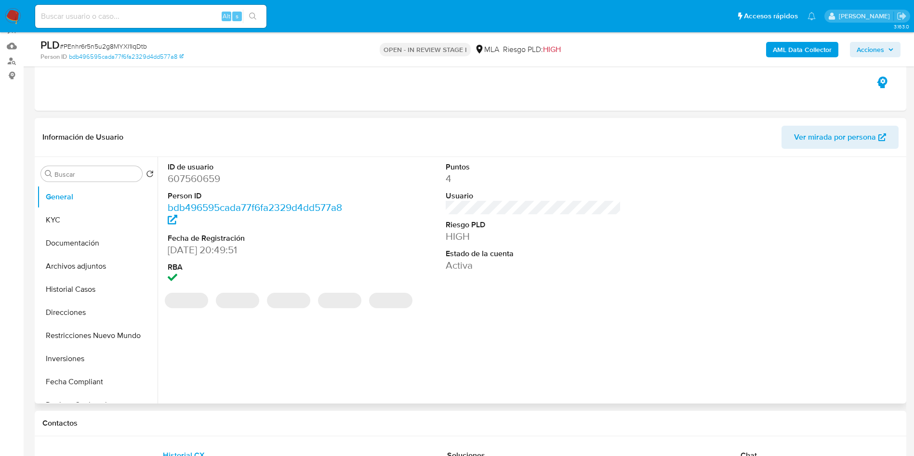
click at [201, 183] on dd "607560659" at bounding box center [256, 178] width 176 height 13
copy dd "607560659"
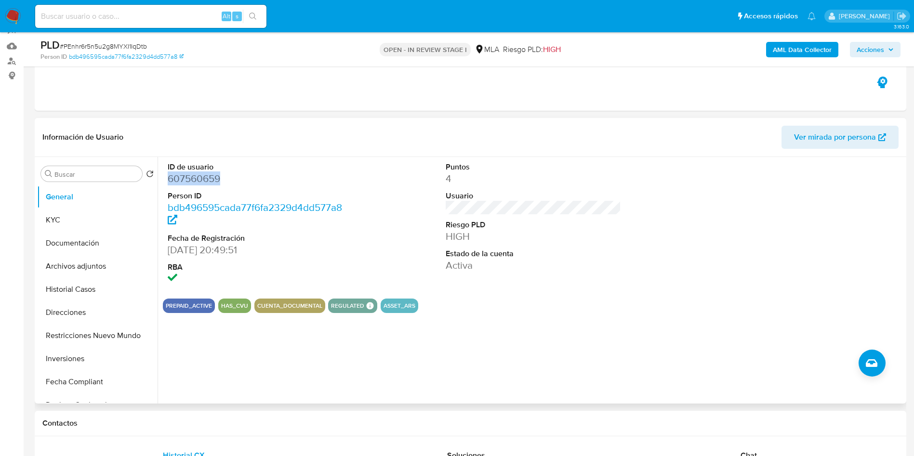
click at [184, 184] on dd "607560659" at bounding box center [256, 178] width 176 height 13
click at [187, 180] on dd "607560659" at bounding box center [256, 178] width 176 height 13
click at [187, 179] on dd "607560659" at bounding box center [256, 178] width 176 height 13
click at [120, 221] on button "KYC" at bounding box center [93, 220] width 113 height 23
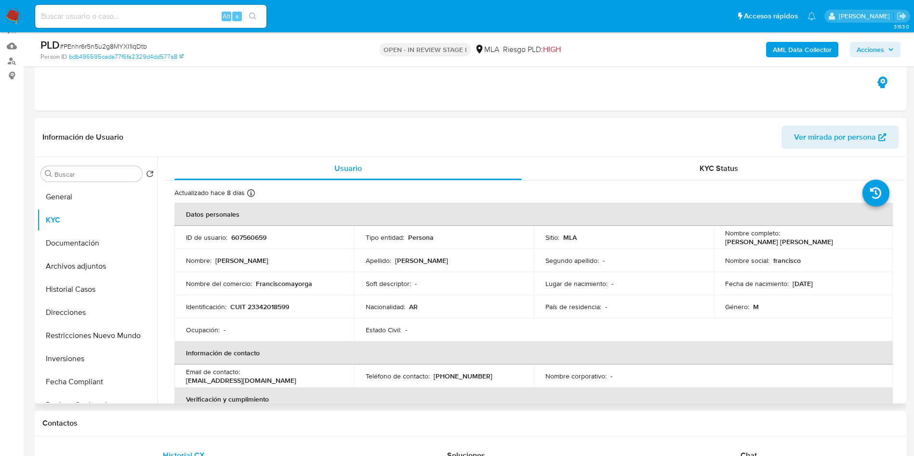
click at [242, 237] on p "607560659" at bounding box center [248, 237] width 35 height 9
copy p "607560659"
click at [259, 237] on p "607560659" at bounding box center [248, 237] width 35 height 9
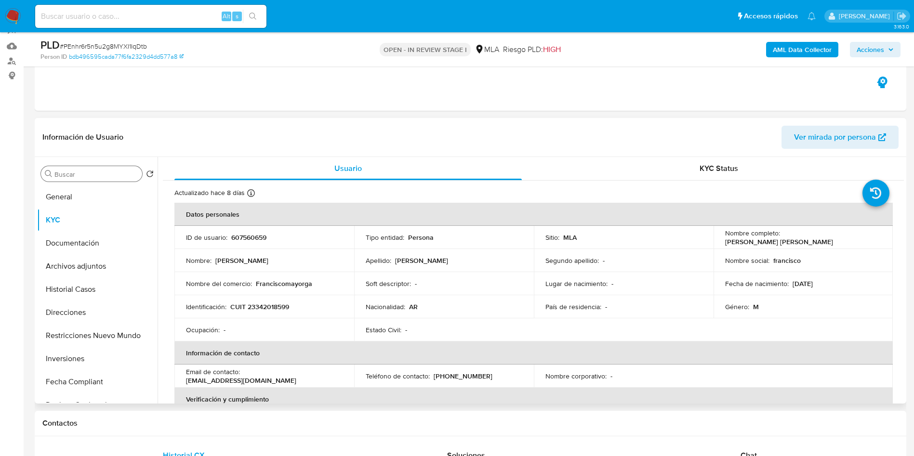
click at [98, 172] on div "Buscar" at bounding box center [91, 173] width 101 height 15
click at [97, 174] on input "Buscar" at bounding box center [96, 174] width 84 height 9
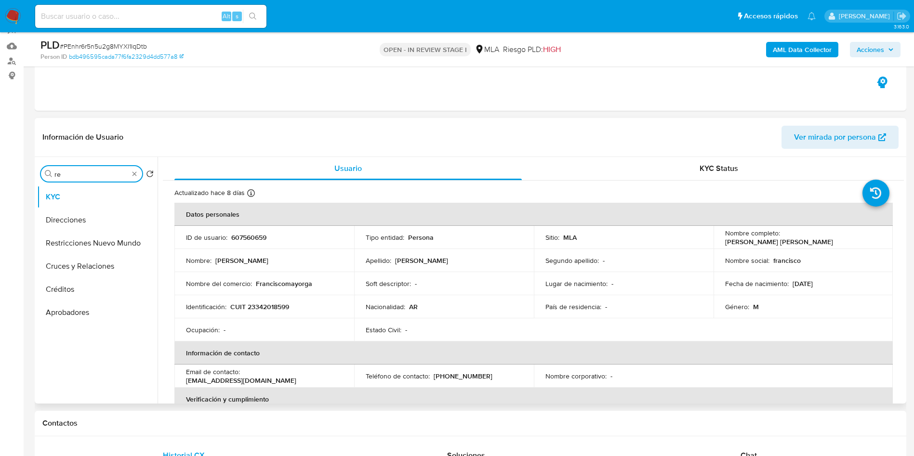
type input "r"
drag, startPoint x: 98, startPoint y: 212, endPoint x: 131, endPoint y: 233, distance: 38.6
click at [106, 222] on button "Archivos adjuntos" at bounding box center [97, 220] width 120 height 23
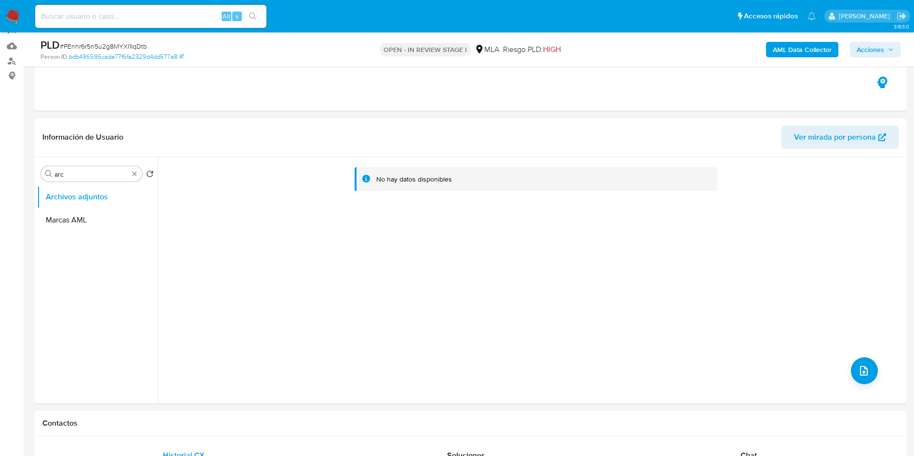
click at [789, 52] on b "AML Data Collector" at bounding box center [802, 49] width 59 height 15
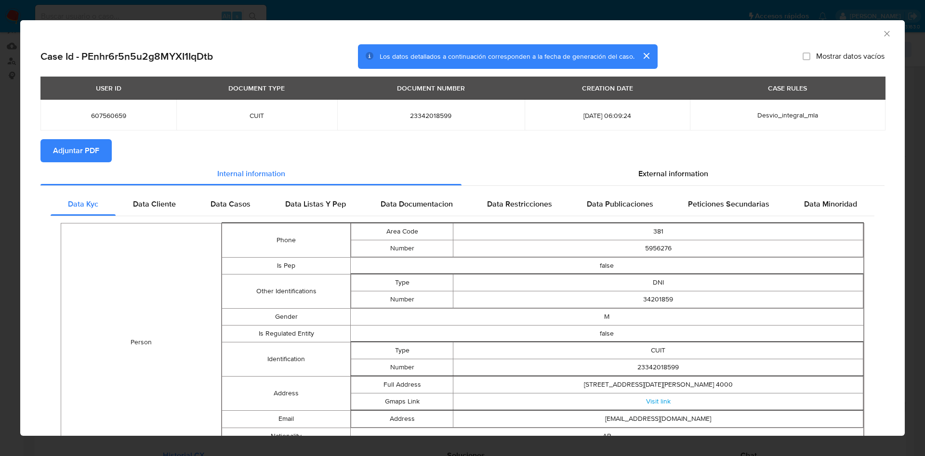
drag, startPoint x: 878, startPoint y: 32, endPoint x: 335, endPoint y: 82, distance: 545.8
click at [882, 33] on icon "Cerrar ventana" at bounding box center [887, 34] width 10 height 10
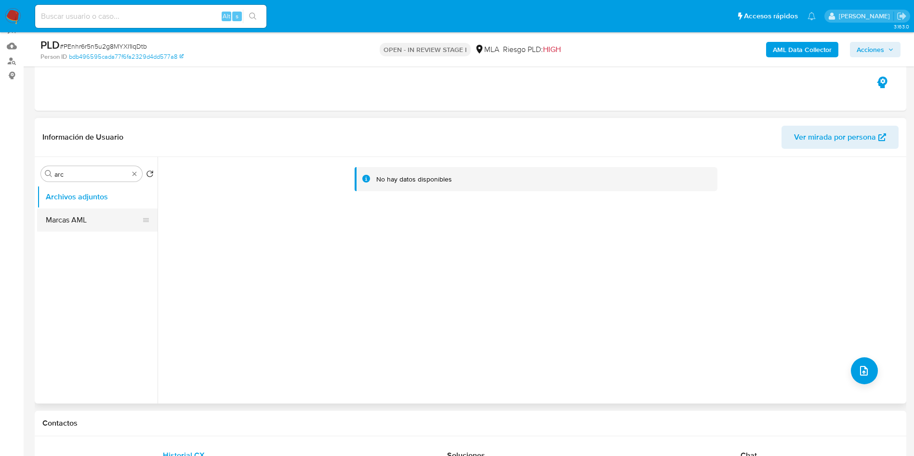
click at [79, 226] on button "Marcas AML" at bounding box center [93, 220] width 113 height 23
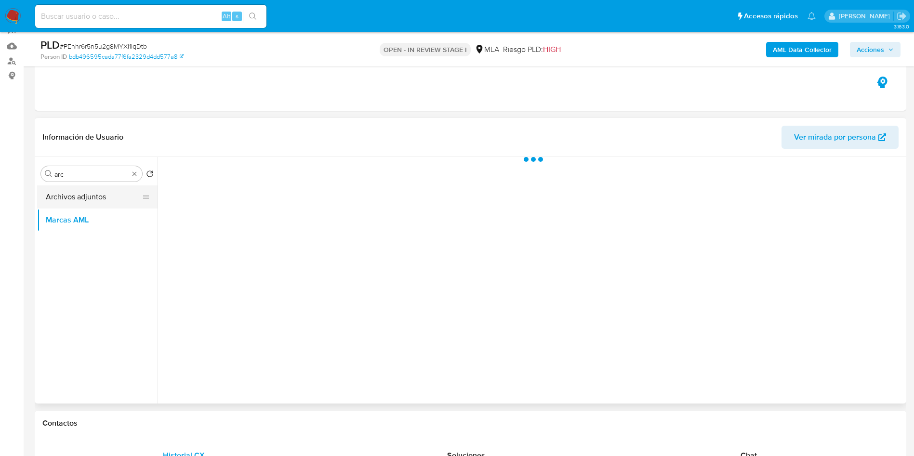
click at [87, 192] on button "Archivos adjuntos" at bounding box center [93, 197] width 113 height 23
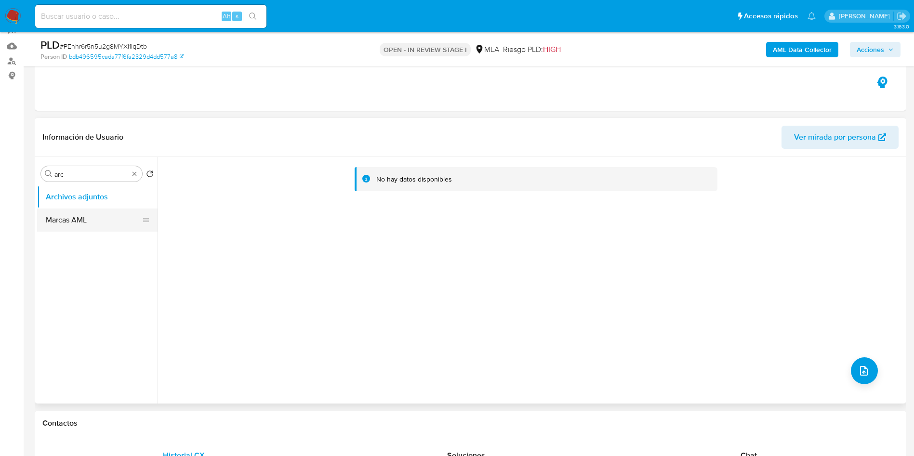
click at [86, 212] on button "Marcas AML" at bounding box center [93, 220] width 113 height 23
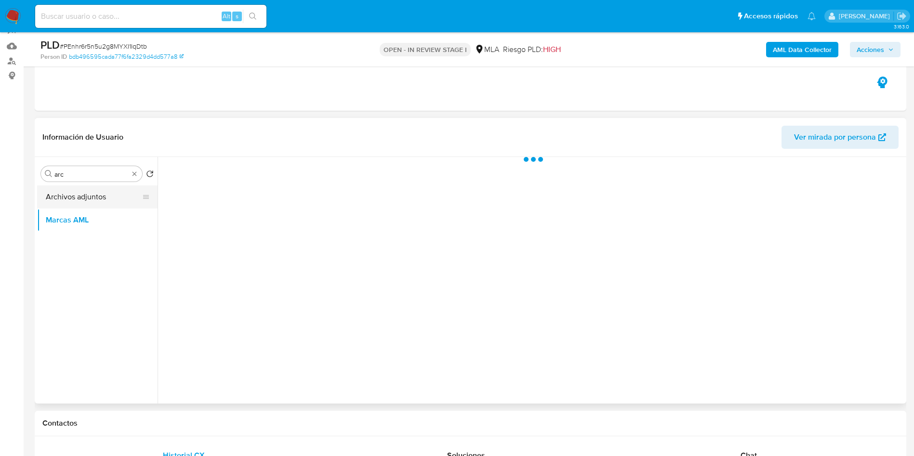
click at [90, 201] on button "Archivos adjuntos" at bounding box center [93, 197] width 113 height 23
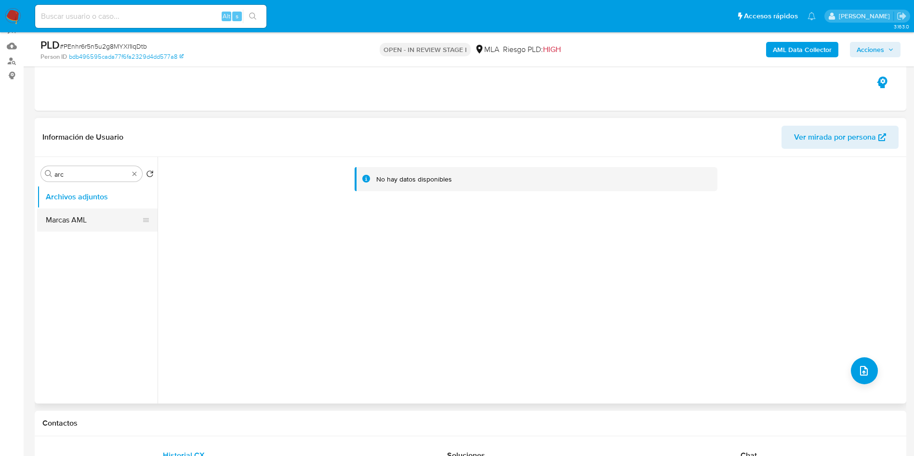
click at [75, 220] on button "Marcas AML" at bounding box center [93, 220] width 113 height 23
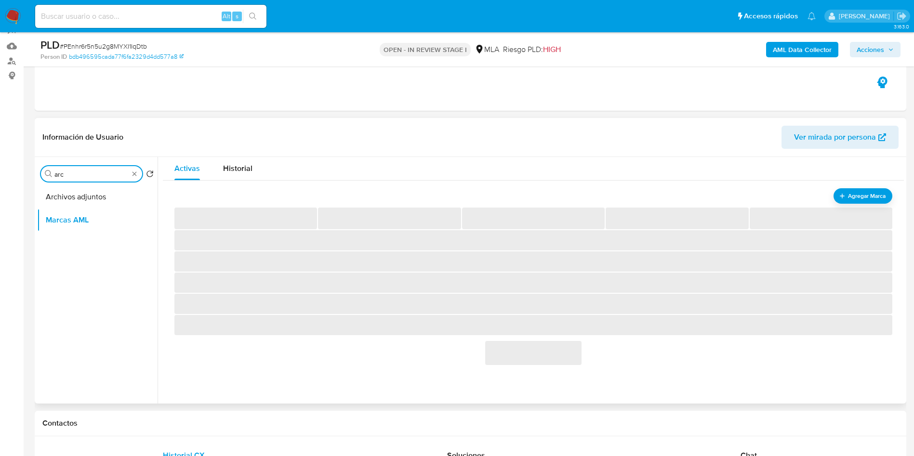
click at [79, 173] on input "arc" at bounding box center [91, 174] width 74 height 9
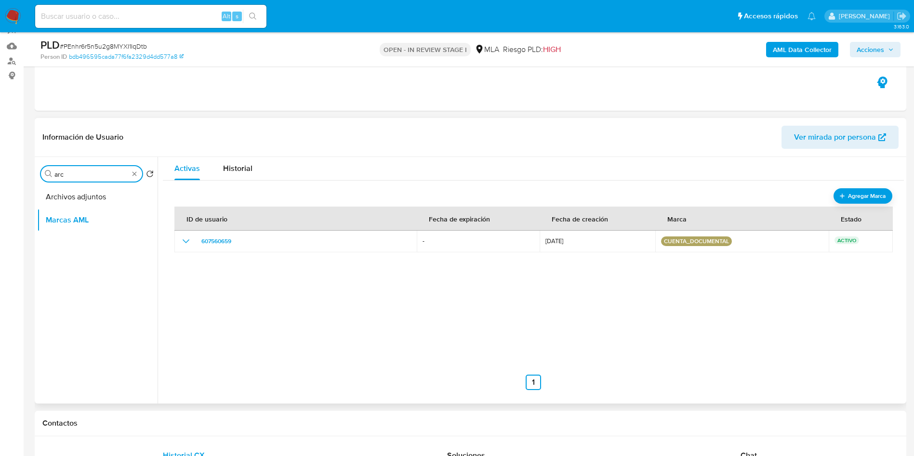
click at [79, 172] on input "arc" at bounding box center [91, 174] width 74 height 9
click at [70, 215] on button "Marcas AML" at bounding box center [93, 220] width 113 height 23
click at [79, 199] on button "Archivos adjuntos" at bounding box center [93, 197] width 113 height 23
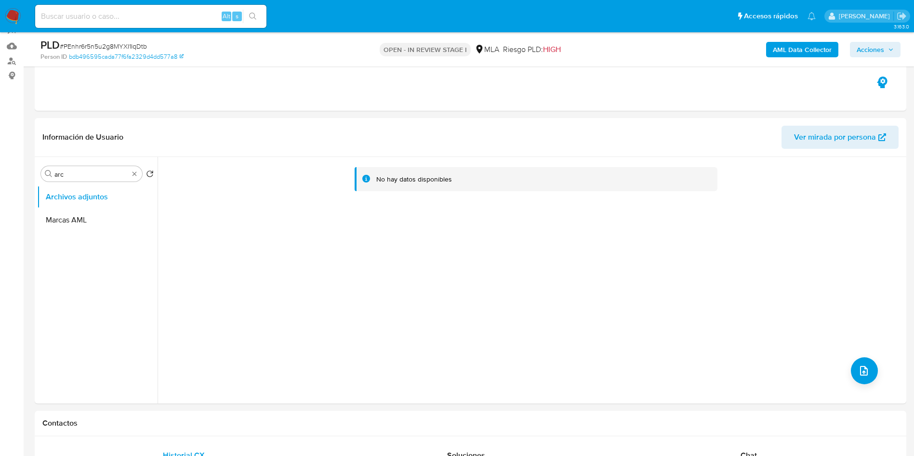
click at [78, 50] on span "# PEnhr6r5n5u2g8MYXI1IqDtb" at bounding box center [103, 46] width 87 height 10
copy span "PEnhr6r5n5u2g8MYXI1IqDtb"
click at [72, 168] on div "Buscar arc" at bounding box center [91, 173] width 101 height 15
click at [74, 173] on input "arc" at bounding box center [91, 174] width 74 height 9
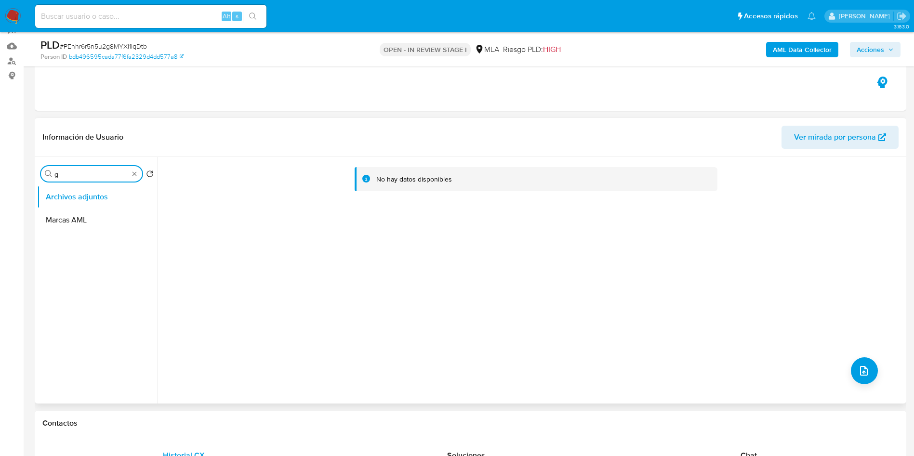
click at [74, 173] on input "g" at bounding box center [91, 174] width 74 height 9
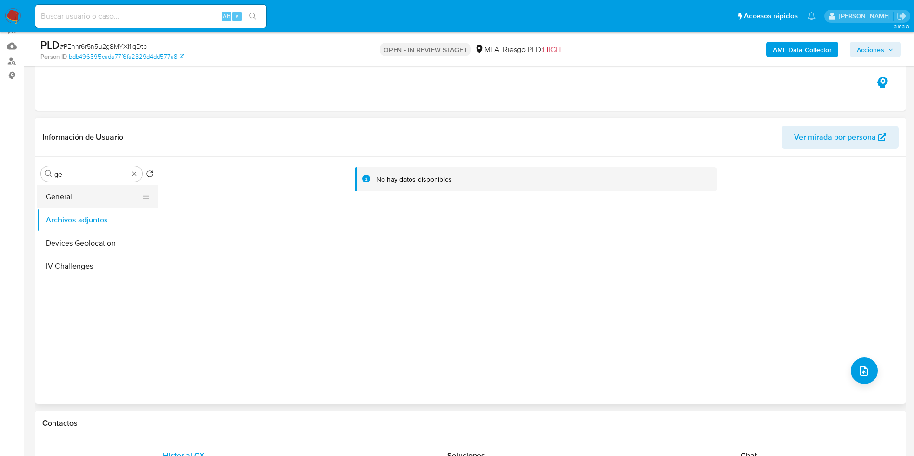
click at [78, 201] on button "General" at bounding box center [93, 197] width 113 height 23
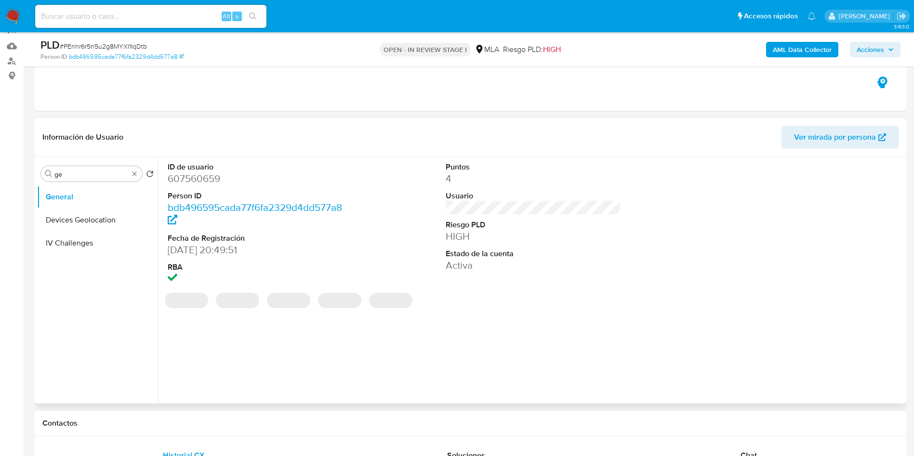
click at [188, 191] on dt "Person ID" at bounding box center [256, 196] width 176 height 11
click at [190, 186] on dl "ID de usuario 607560659 Person ID bdb496595cada77f6fa2329d4dd577a8 Fecha de Reg…" at bounding box center [256, 224] width 176 height 124
click at [193, 181] on dd "607560659" at bounding box center [256, 178] width 176 height 13
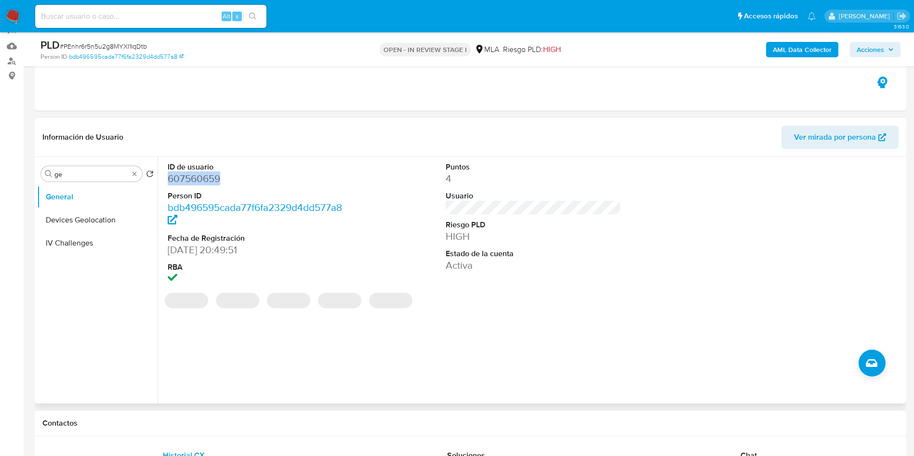
copy dd "607560659"
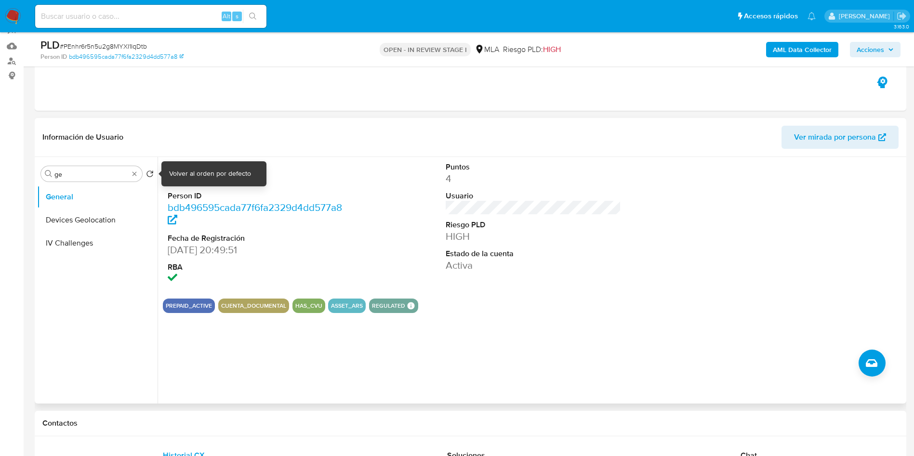
click at [182, 175] on div "Volver al orden por defecto" at bounding box center [210, 174] width 82 height 10
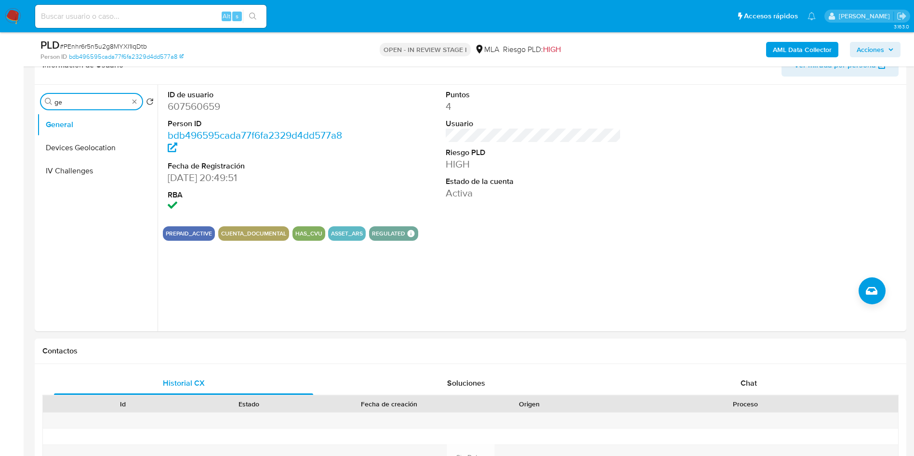
scroll to position [0, 0]
drag, startPoint x: 81, startPoint y: 105, endPoint x: 0, endPoint y: 109, distance: 81.6
type input "kyc"
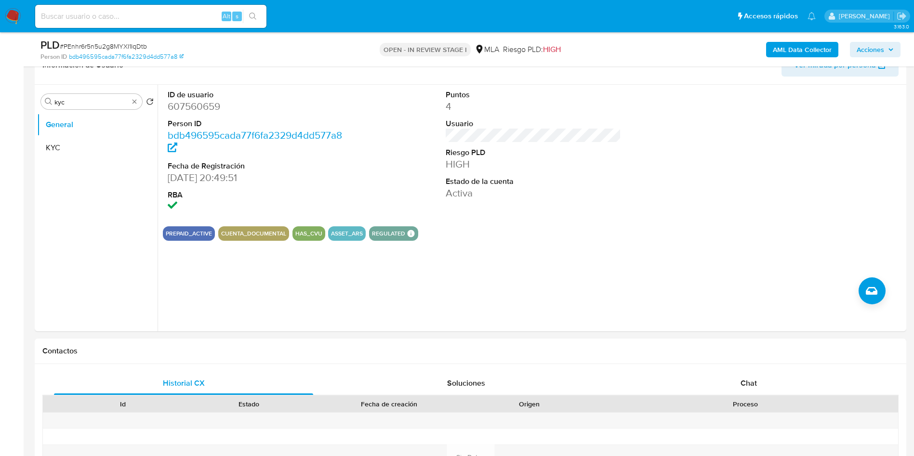
drag, startPoint x: 38, startPoint y: 141, endPoint x: 0, endPoint y: 158, distance: 41.2
click at [40, 143] on button "KYC" at bounding box center [97, 147] width 120 height 23
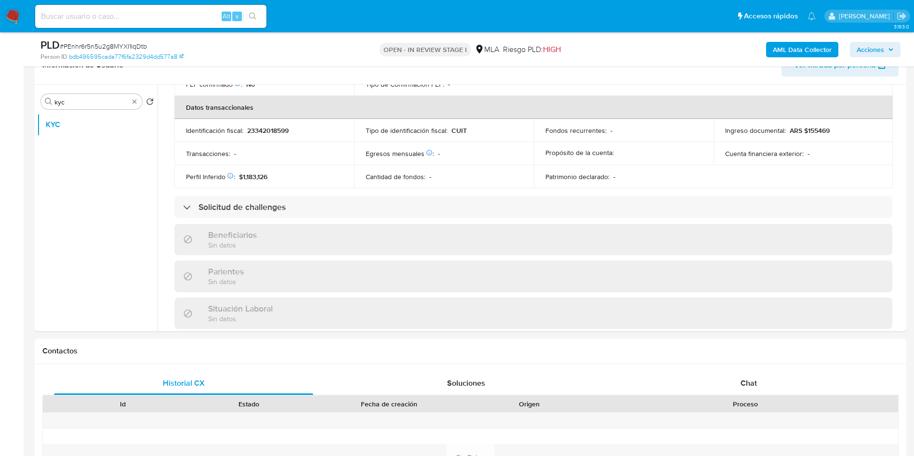
scroll to position [506, 0]
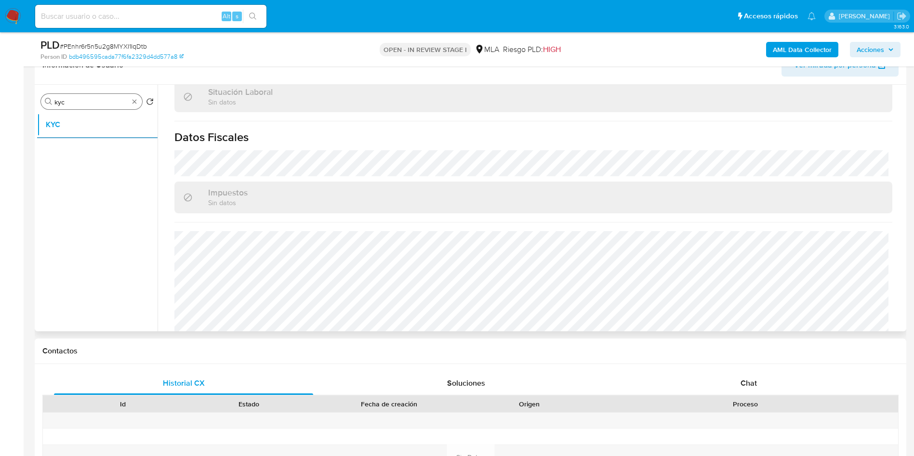
click at [89, 101] on input "kyc" at bounding box center [91, 102] width 74 height 9
click at [104, 147] on button "Direcciones" at bounding box center [93, 147] width 113 height 23
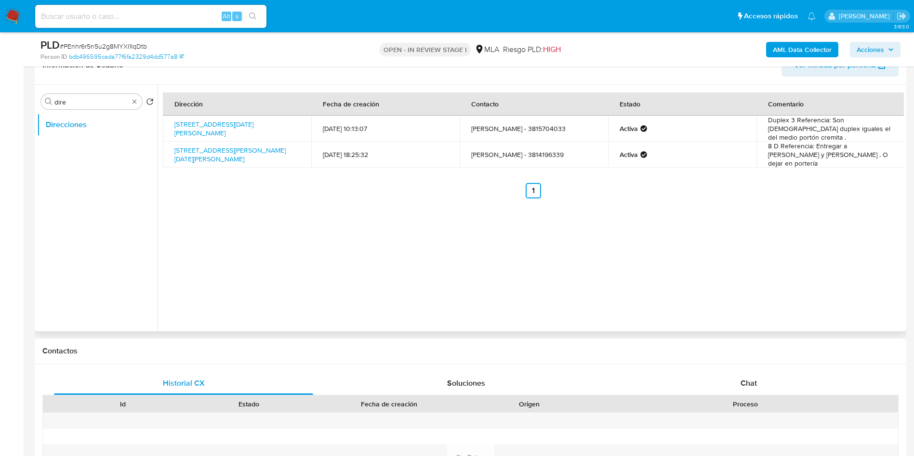
scroll to position [0, 0]
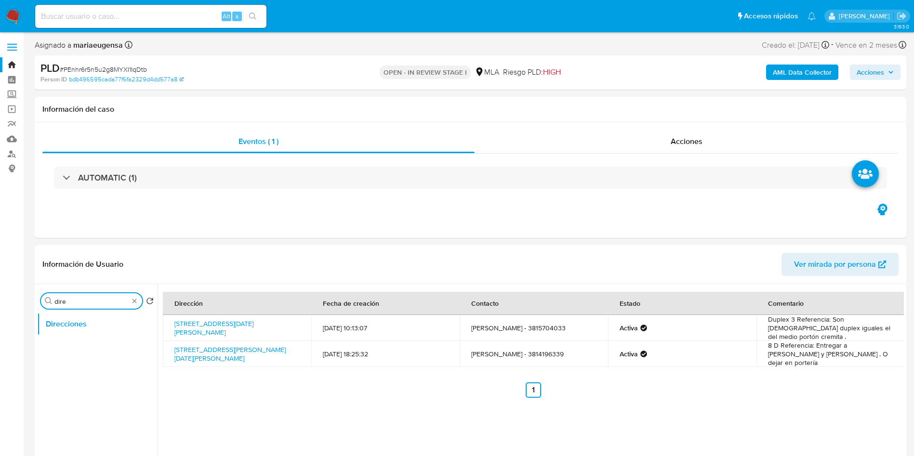
drag, startPoint x: 70, startPoint y: 301, endPoint x: 26, endPoint y: 296, distance: 45.0
type input "arc"
click at [96, 329] on button "Archivos adjuntos" at bounding box center [93, 324] width 113 height 23
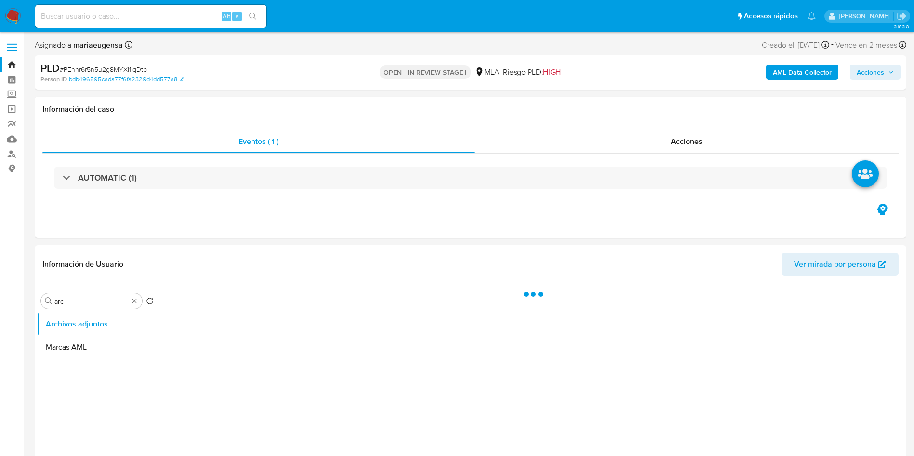
click at [812, 74] on b "AML Data Collector" at bounding box center [802, 72] width 59 height 15
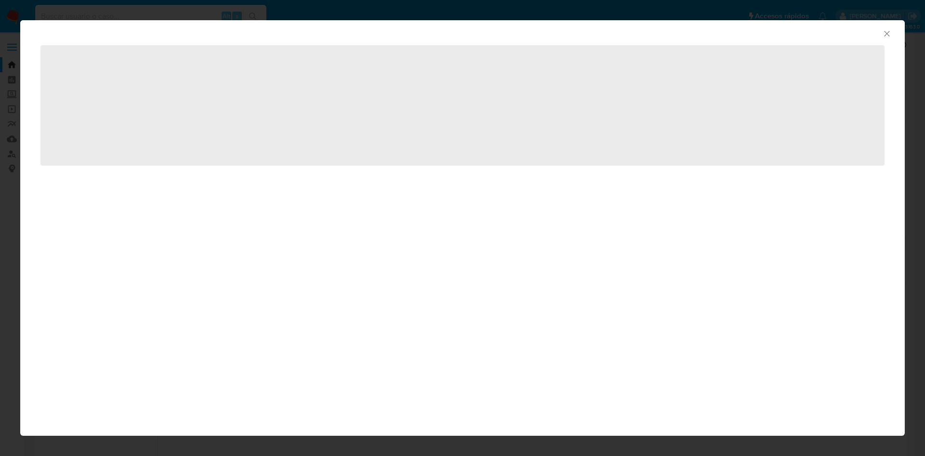
click at [888, 33] on icon "Cerrar ventana" at bounding box center [887, 34] width 10 height 10
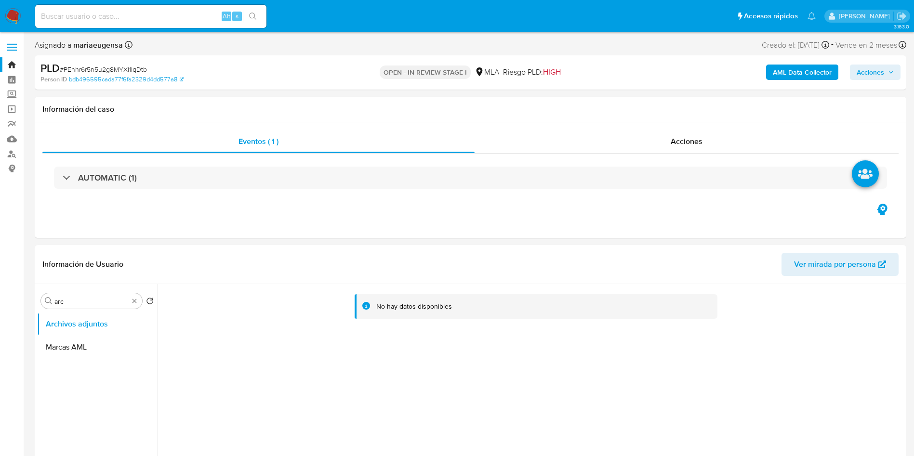
click at [788, 70] on b "AML Data Collector" at bounding box center [802, 72] width 59 height 15
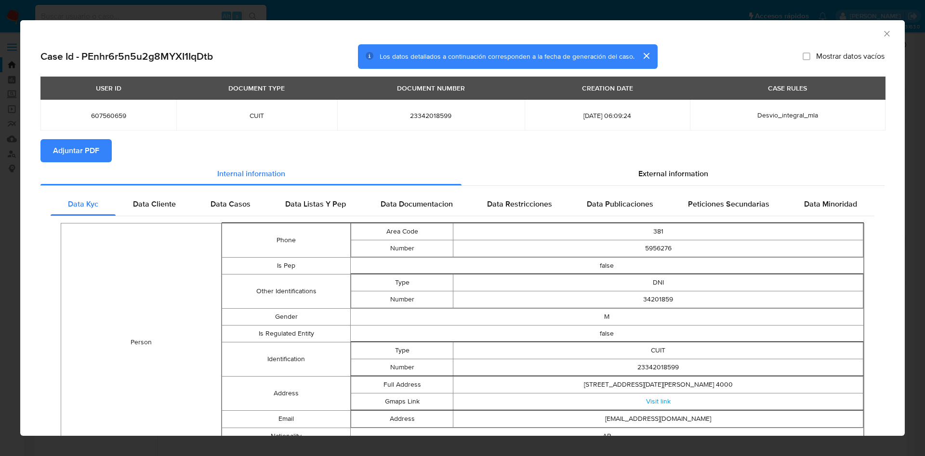
click at [882, 37] on icon "Cerrar ventana" at bounding box center [887, 34] width 10 height 10
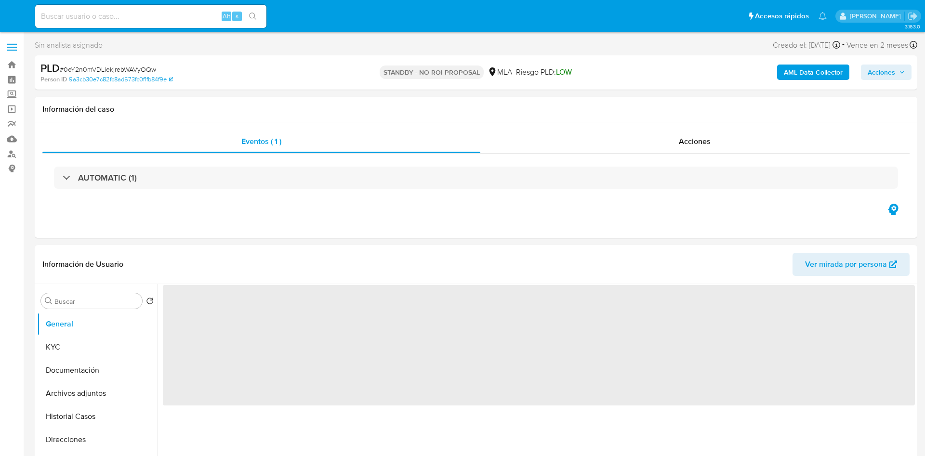
select select "10"
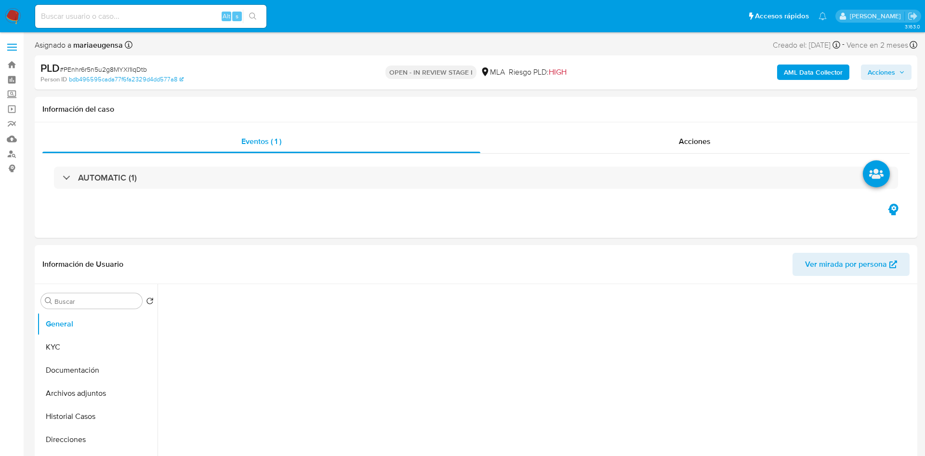
select select "10"
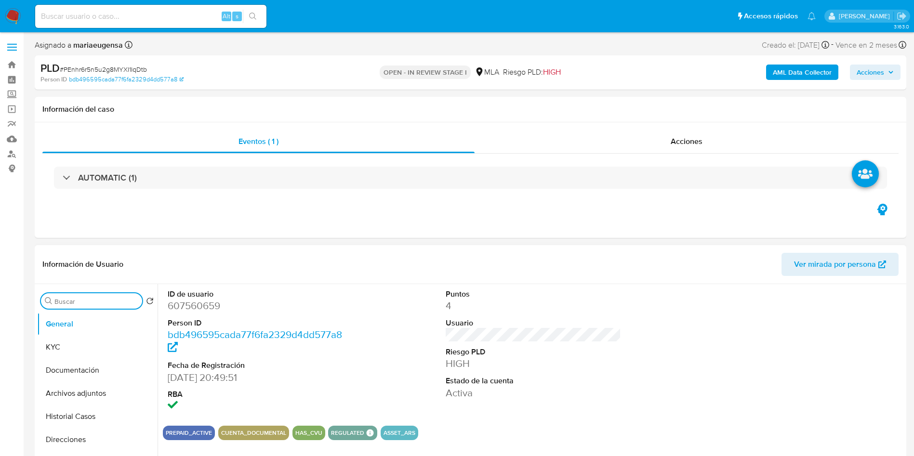
click at [121, 301] on input "Buscar" at bounding box center [96, 301] width 84 height 9
type input "arc"
click at [78, 346] on button "Archivos adjuntos" at bounding box center [93, 347] width 113 height 23
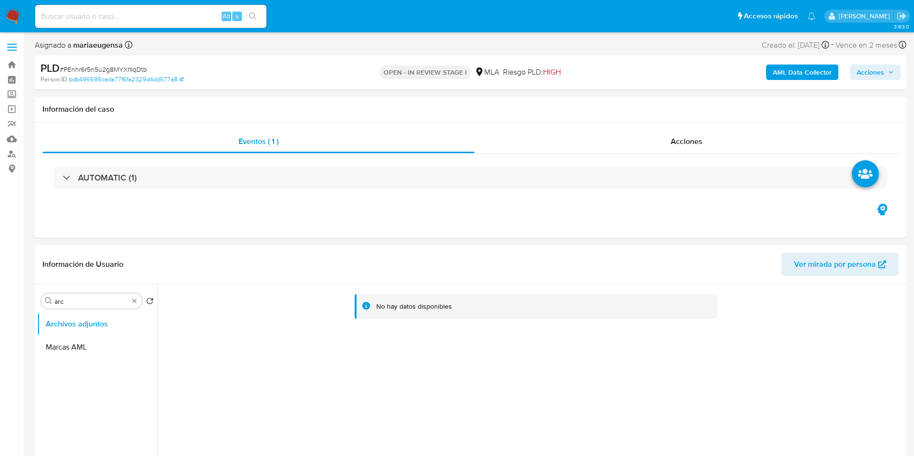
click at [792, 71] on b "AML Data Collector" at bounding box center [802, 72] width 59 height 15
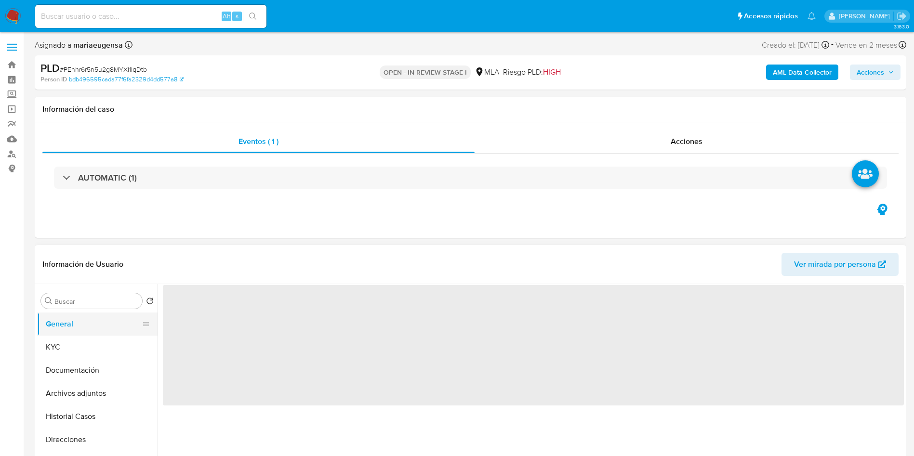
select select "10"
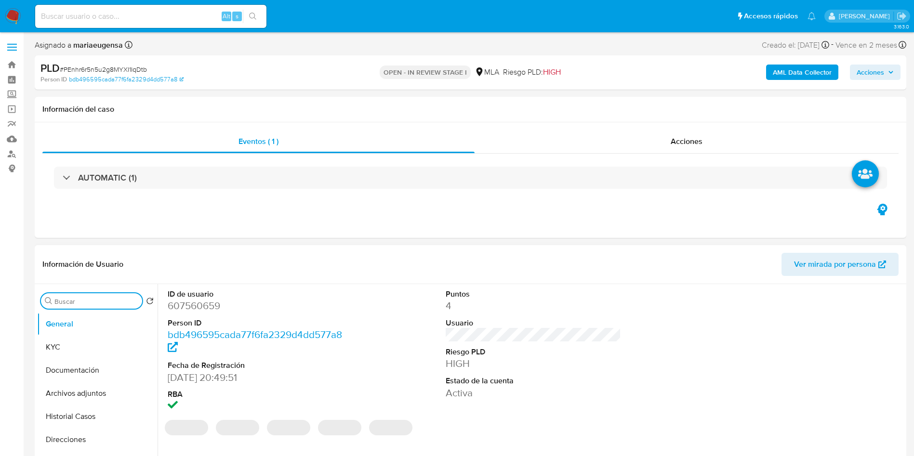
click at [80, 303] on input "Buscar" at bounding box center [96, 301] width 84 height 9
type input "ARC"
click at [83, 351] on button "Archivos adjuntos" at bounding box center [93, 347] width 113 height 23
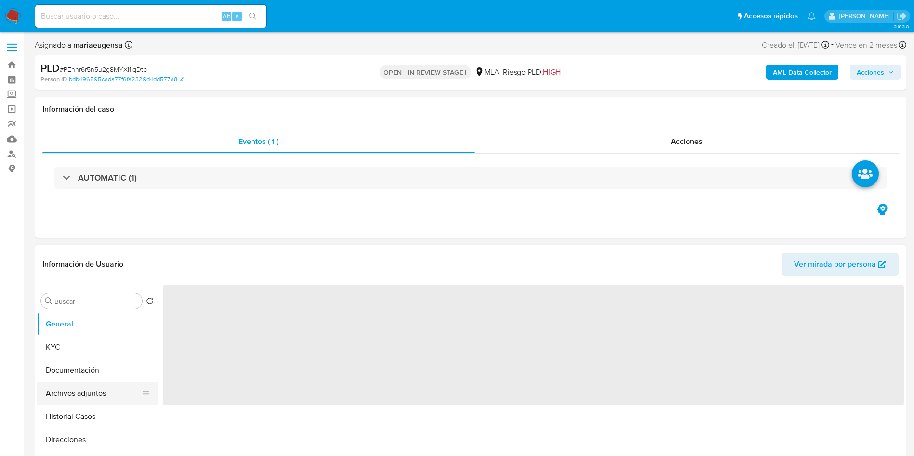
select select "10"
click at [81, 391] on button "Archivos adjuntos" at bounding box center [93, 393] width 113 height 23
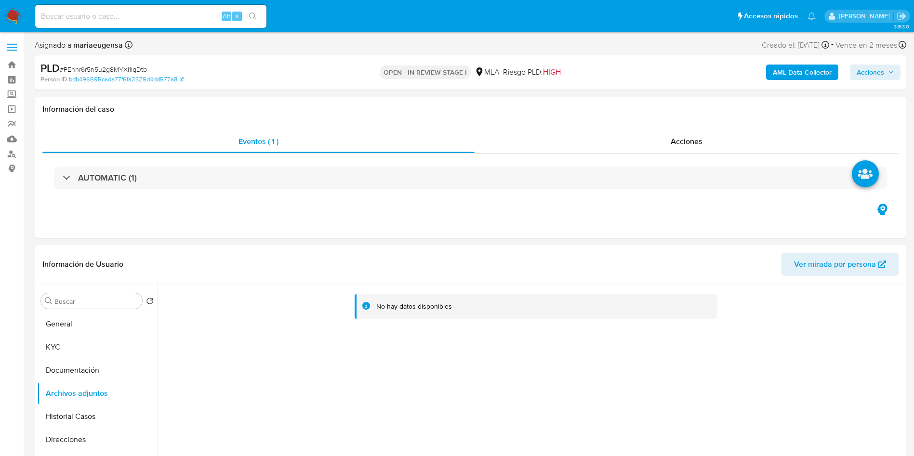
click at [792, 75] on b "AML Data Collector" at bounding box center [802, 72] width 59 height 15
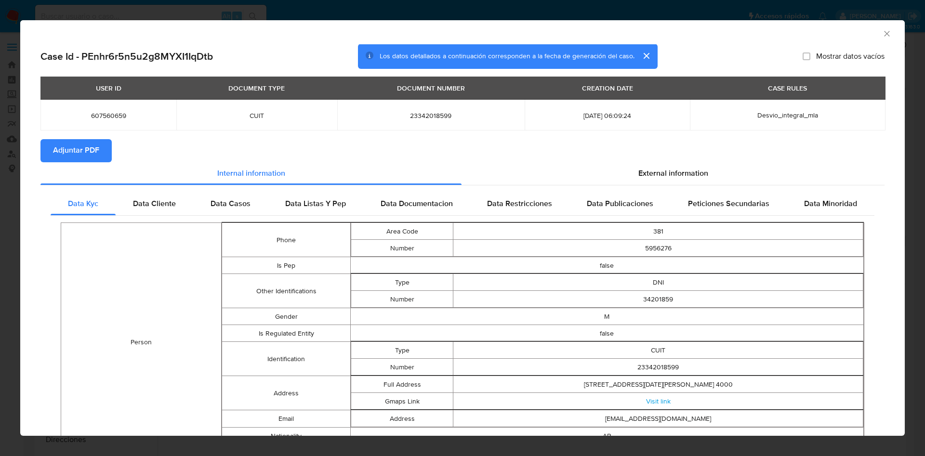
click at [210, 196] on div "Data Casos" at bounding box center [230, 204] width 75 height 23
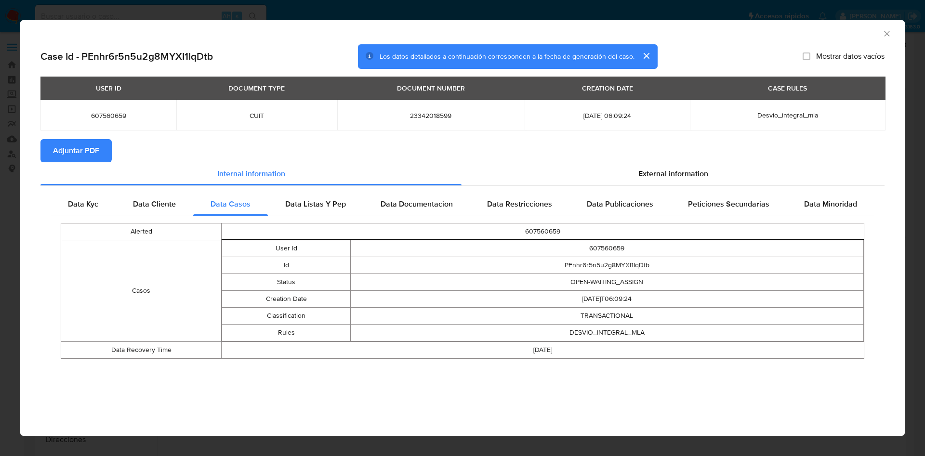
click at [84, 143] on span "Adjuntar PDF" at bounding box center [76, 150] width 46 height 21
click at [882, 35] on icon "Cerrar ventana" at bounding box center [887, 34] width 10 height 10
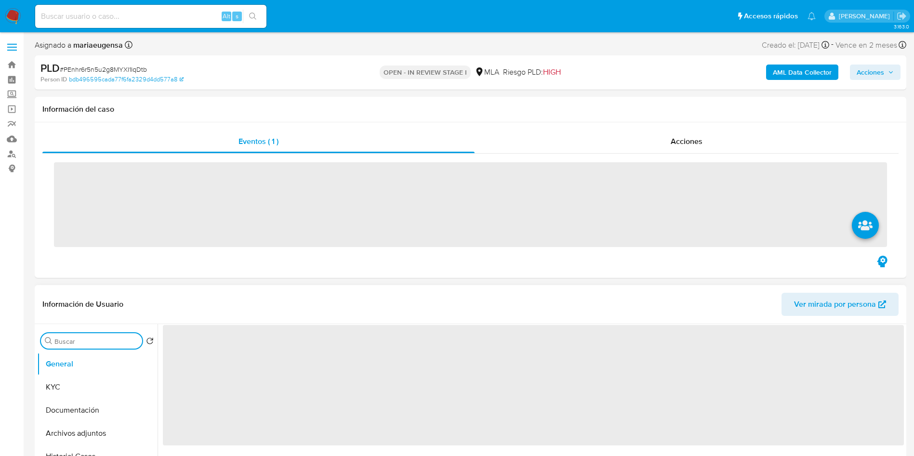
click at [78, 341] on input "Buscar" at bounding box center [96, 341] width 84 height 9
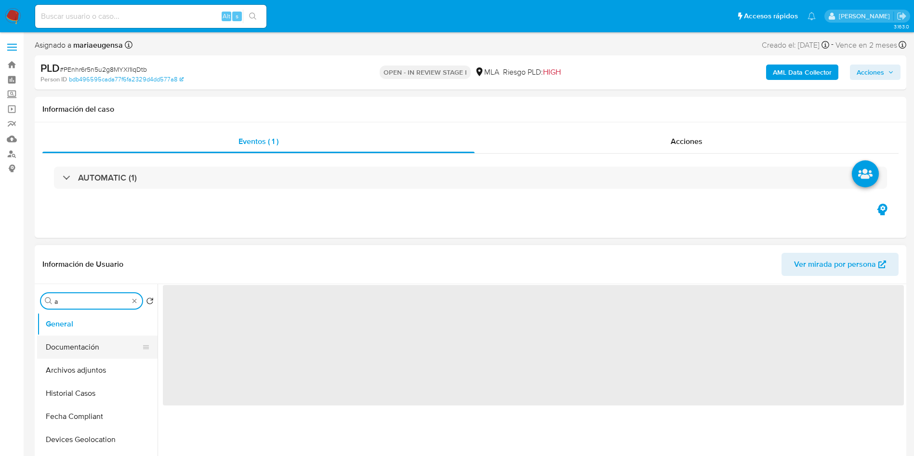
type input "ar"
select select "10"
type input "arc"
click at [86, 354] on button "Archivos adjuntos" at bounding box center [93, 347] width 113 height 23
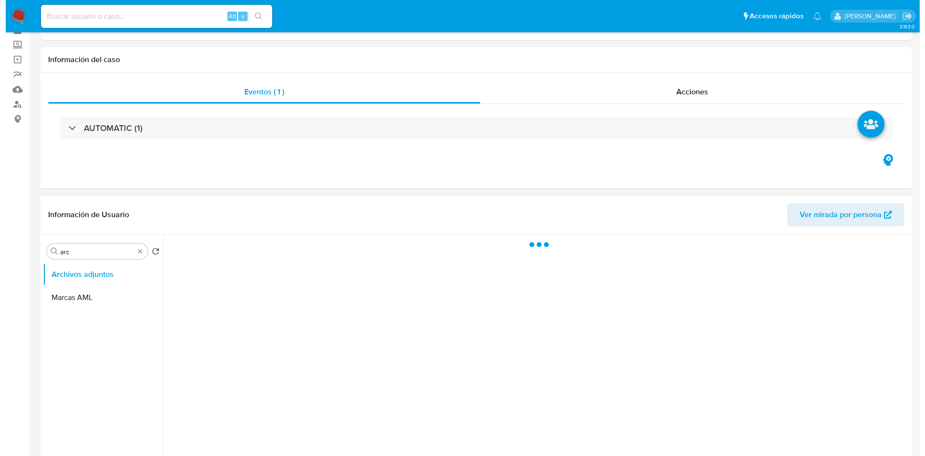
scroll to position [72, 0]
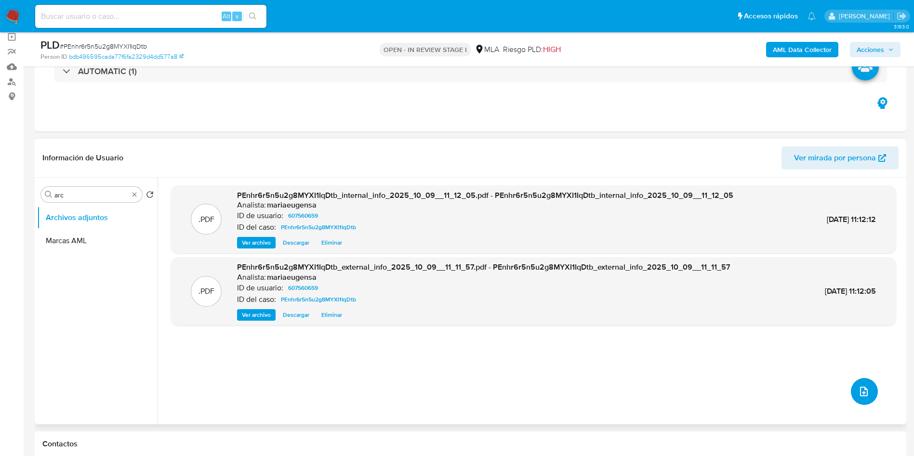
click at [863, 388] on icon "upload-file" at bounding box center [864, 392] width 8 height 10
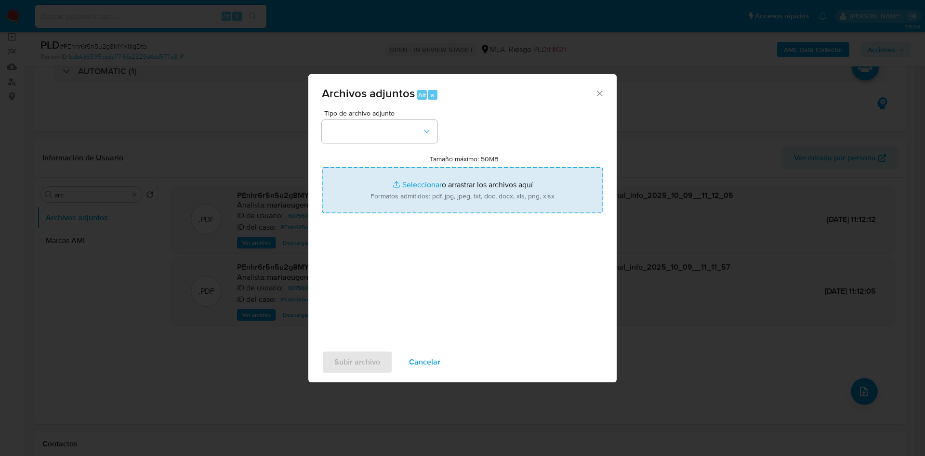
click at [425, 182] on input "Tamaño máximo: 50MB Seleccionar archivos" at bounding box center [462, 190] width 281 height 46
type input "C:\fakepath\Caselog PEnhr6r5n5u2g8MYXI1IqDtb_2025_09_18_01_42_37 (1).docx"
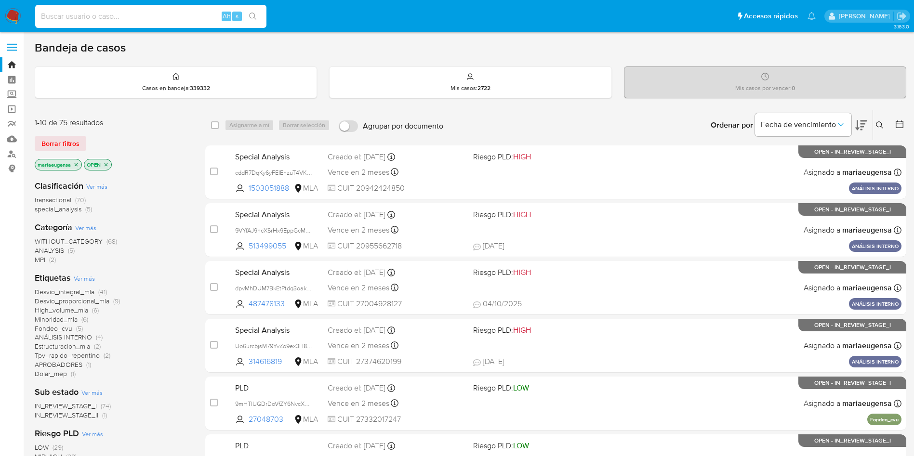
click at [95, 21] on input at bounding box center [150, 16] width 231 height 13
paste input "wzjYdEdIhMnCBGkUVXJnJrzc"
type input "wzjYdEdIhMnCBGkUVXJnJrzc"
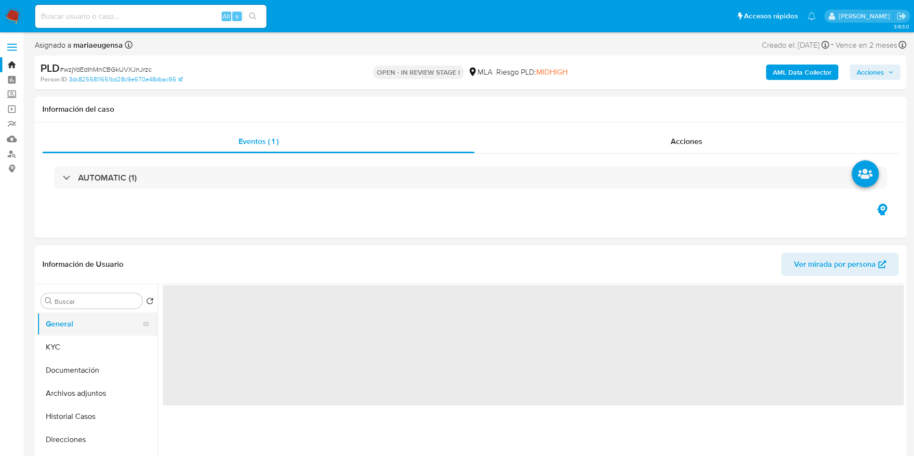
click at [75, 325] on button "General" at bounding box center [93, 324] width 113 height 23
select select "10"
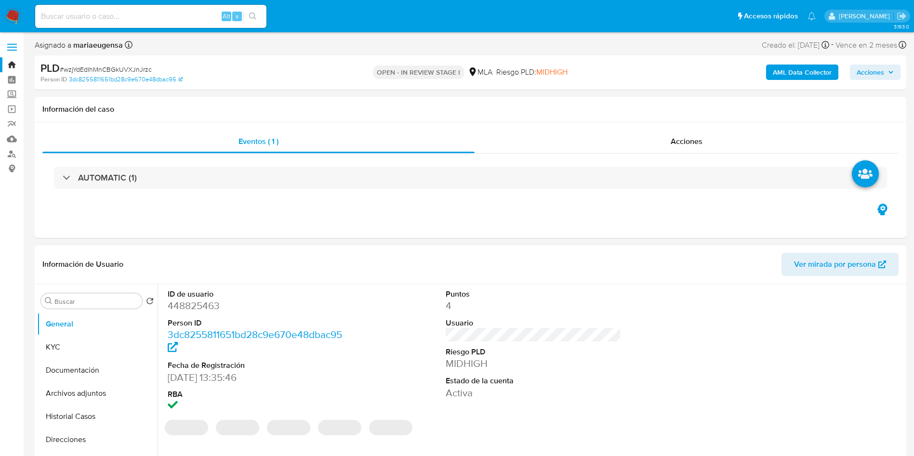
click at [192, 303] on dd "448825463" at bounding box center [256, 305] width 176 height 13
copy dd "448825463"
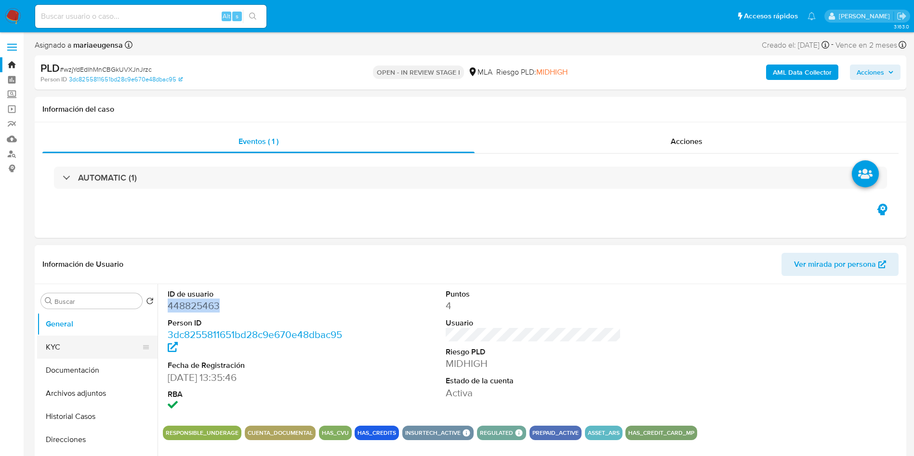
click at [86, 340] on button "KYC" at bounding box center [93, 347] width 113 height 23
